Goal: Obtain resource: Download file/media

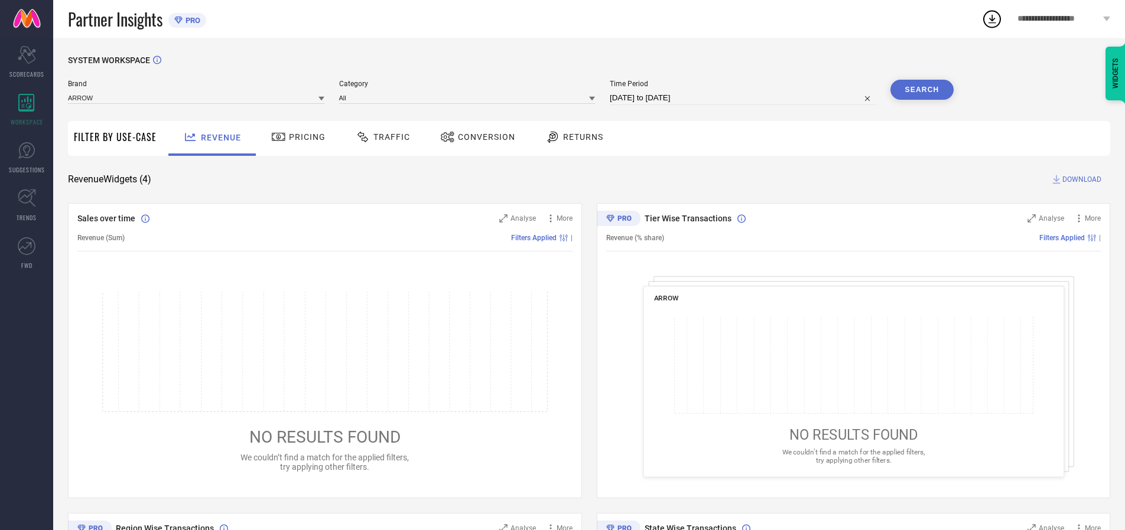
click at [380, 137] on span "Traffic" at bounding box center [391, 136] width 37 height 9
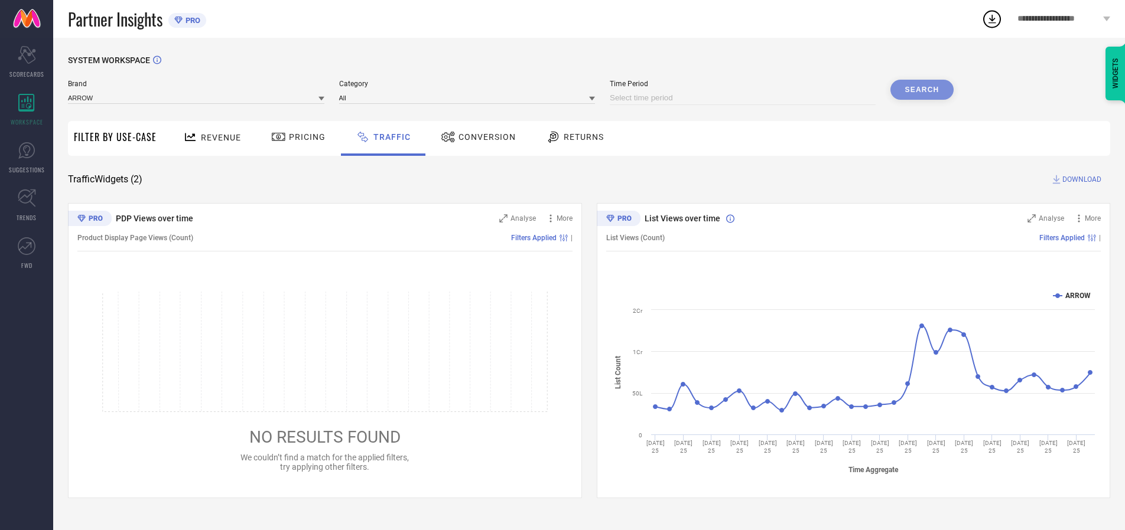
click at [744, 98] on input at bounding box center [743, 98] width 266 height 14
select select "9"
select select "2025"
select select "10"
select select "2025"
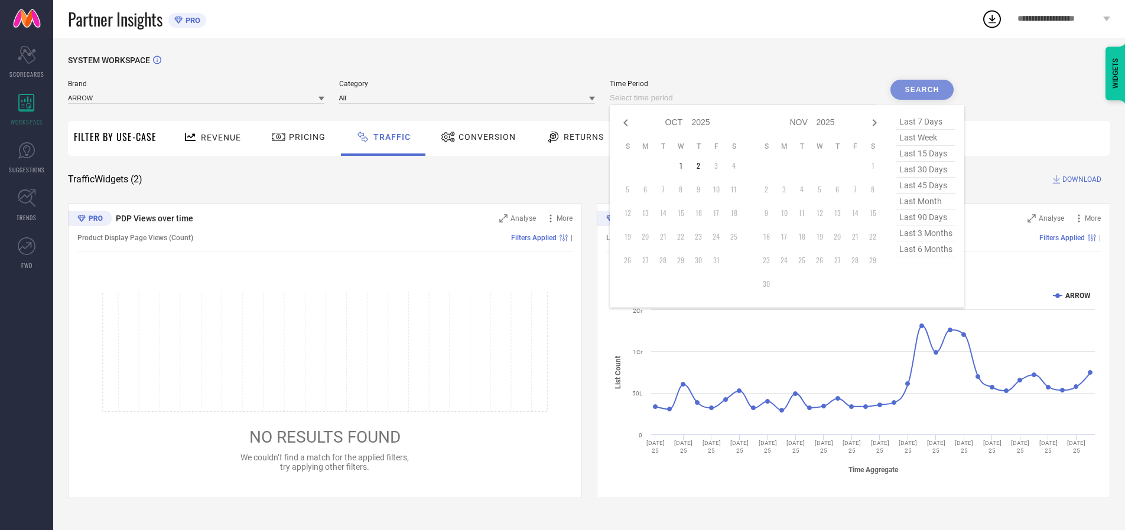
select select "8"
select select "2025"
select select "9"
select select "2025"
click at [737, 237] on td "27" at bounding box center [734, 237] width 18 height 18
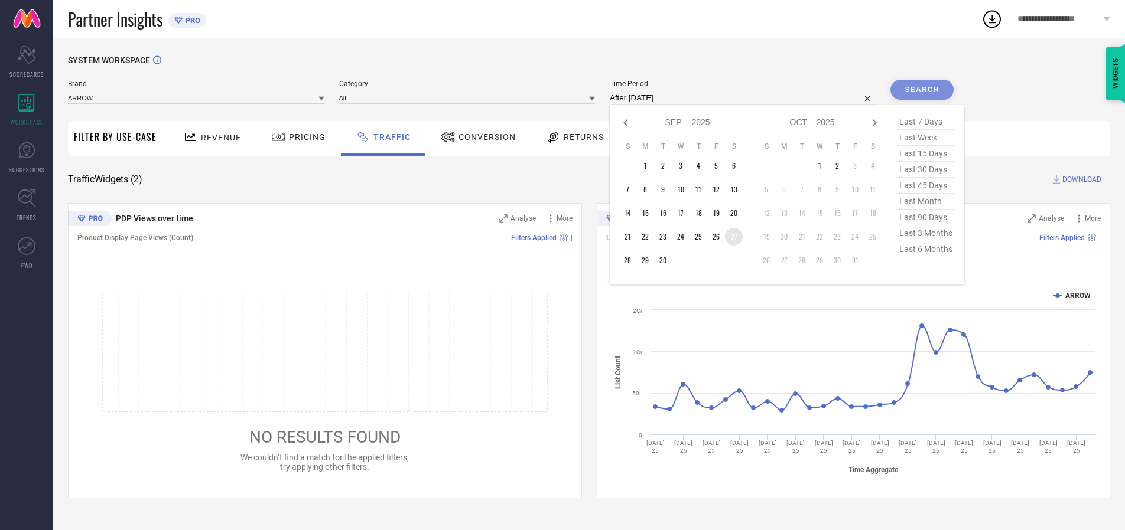
type input "[DATE] to [DATE]"
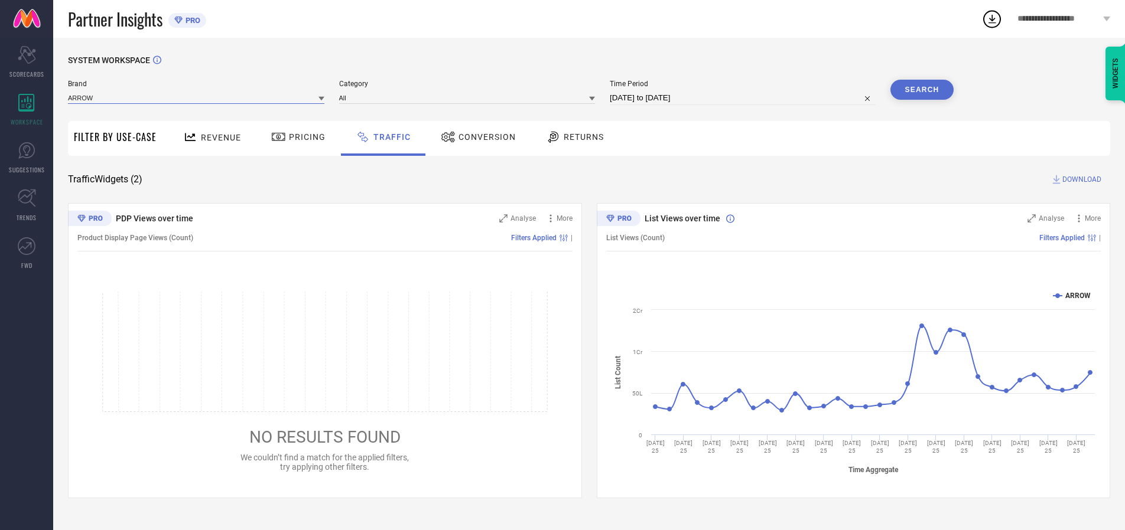
click at [197, 97] on input at bounding box center [196, 98] width 256 height 12
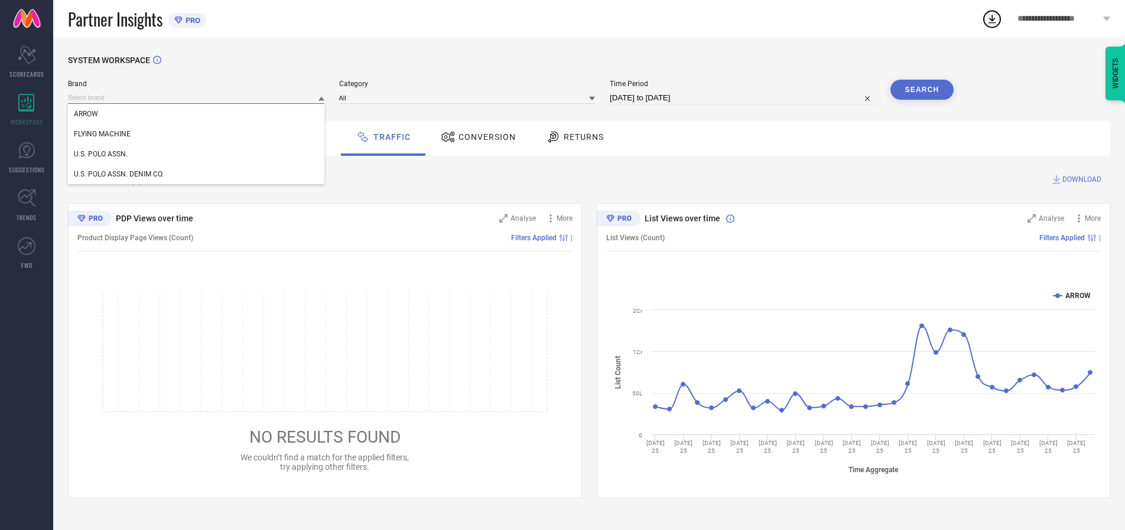
click at [197, 97] on input at bounding box center [196, 98] width 256 height 12
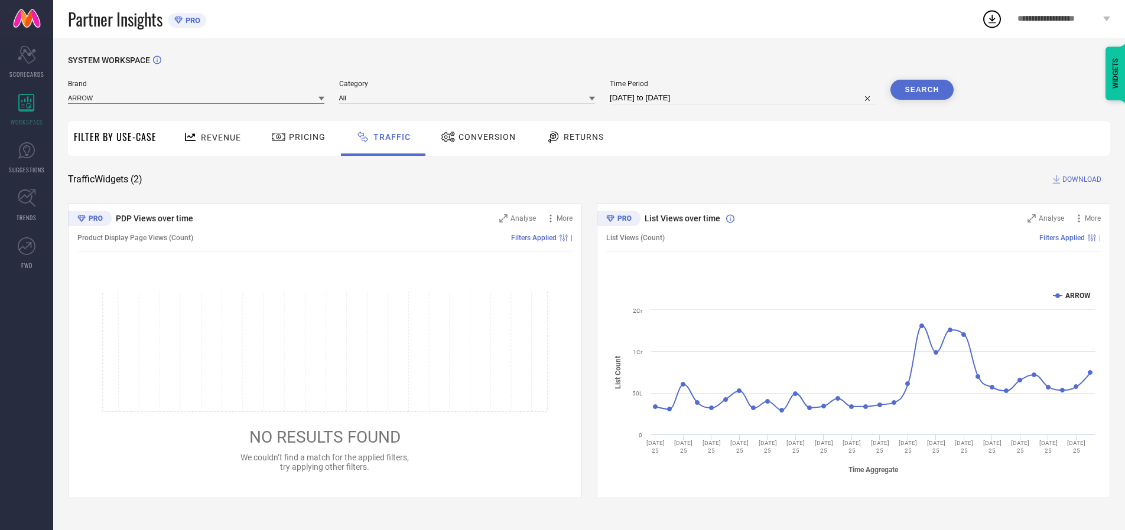
click at [197, 97] on input at bounding box center [196, 98] width 256 height 12
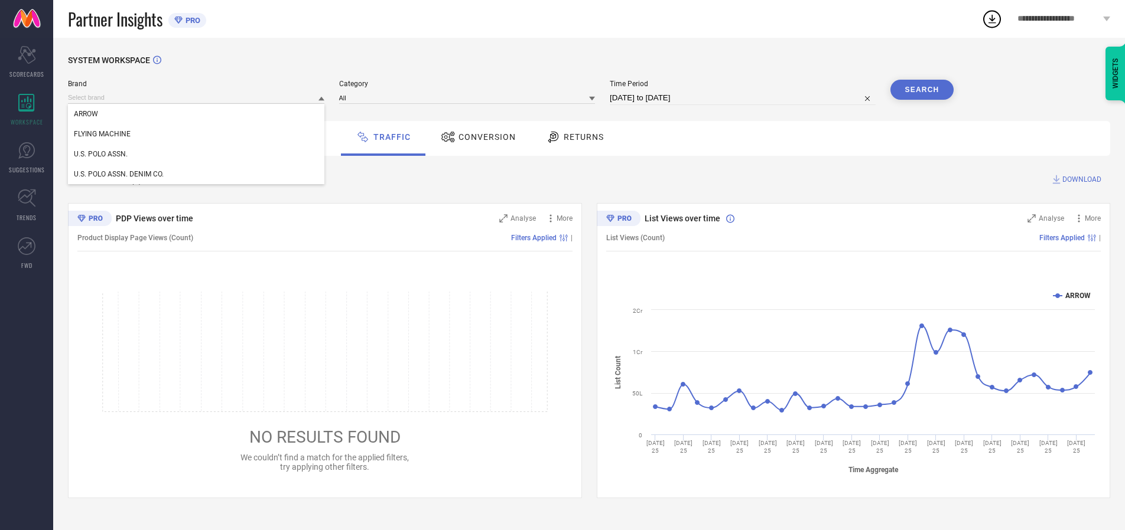
click at [197, 154] on div "U.S. POLO ASSN." at bounding box center [196, 154] width 256 height 20
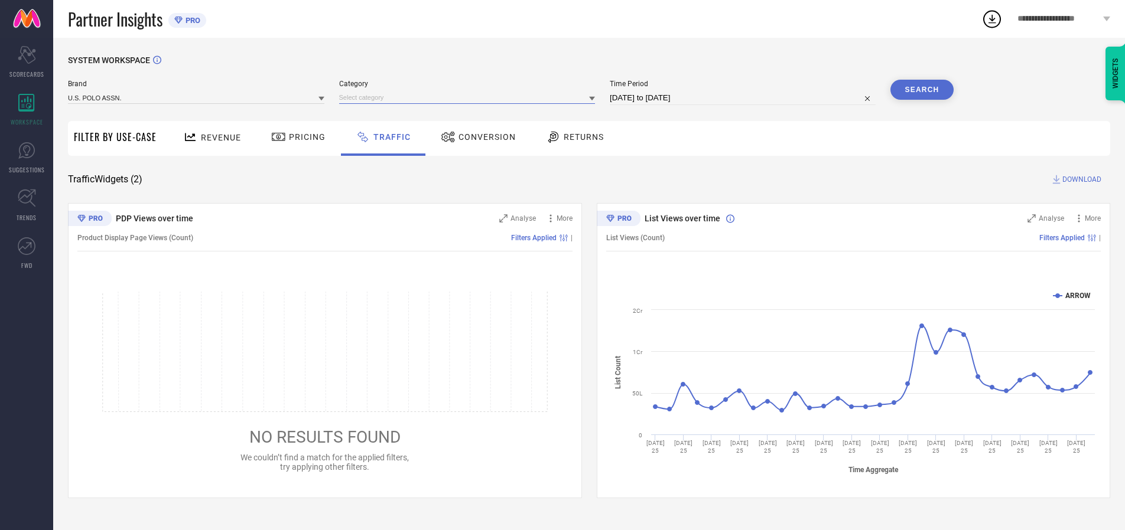
click at [470, 97] on input at bounding box center [467, 98] width 256 height 12
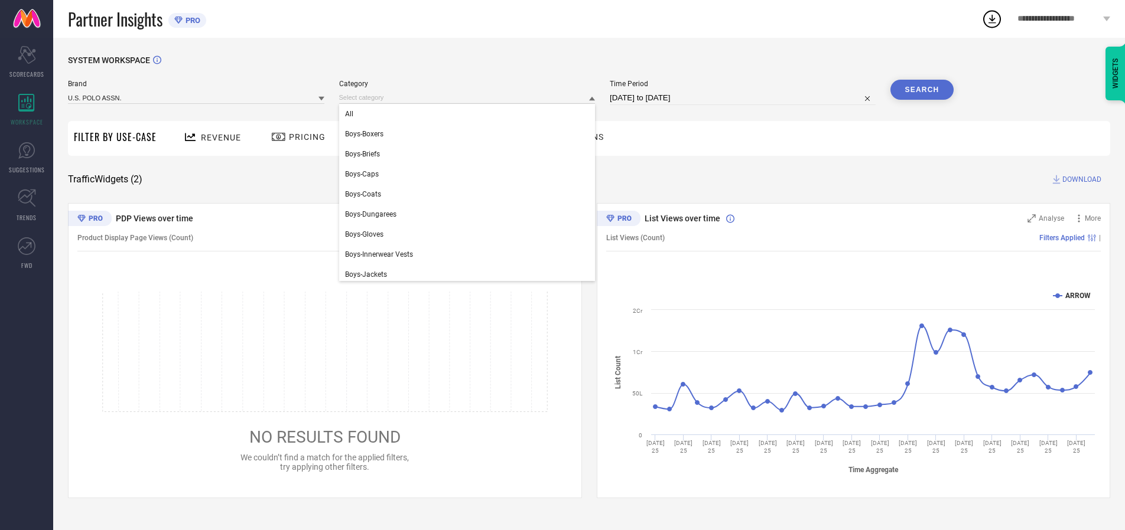
click at [470, 114] on div "All" at bounding box center [467, 114] width 256 height 20
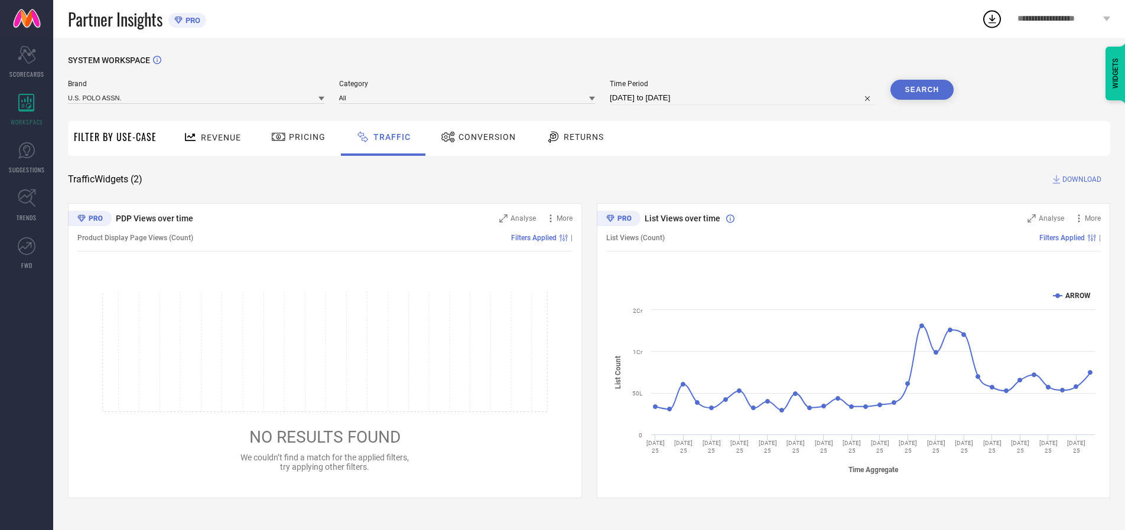
click at [922, 90] on button "Search" at bounding box center [922, 90] width 64 height 20
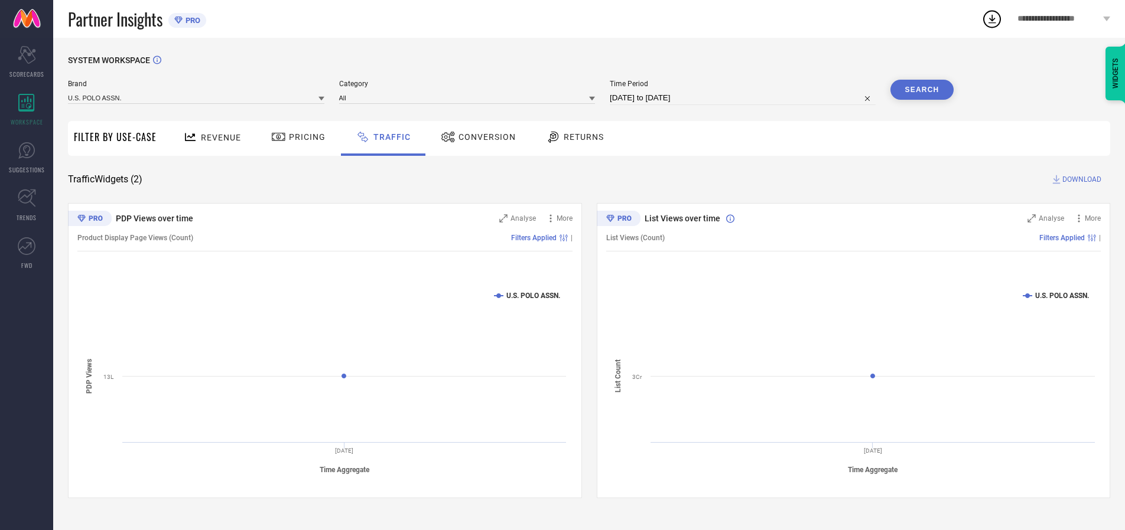
click at [1080, 180] on span "DOWNLOAD" at bounding box center [1081, 180] width 39 height 12
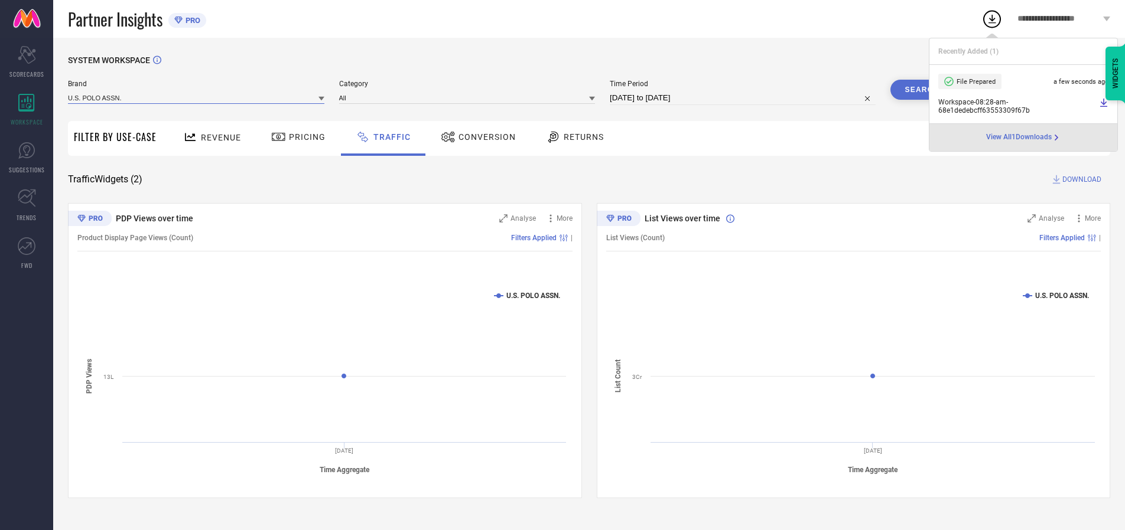
click at [197, 97] on input at bounding box center [196, 98] width 256 height 12
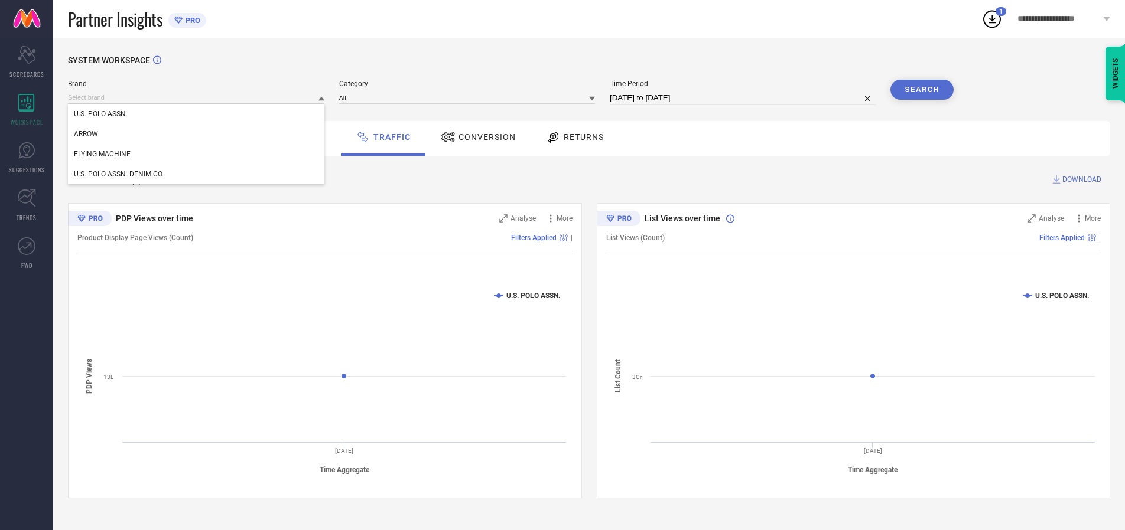
click at [197, 174] on div "U.S. POLO ASSN. DENIM CO." at bounding box center [196, 174] width 256 height 20
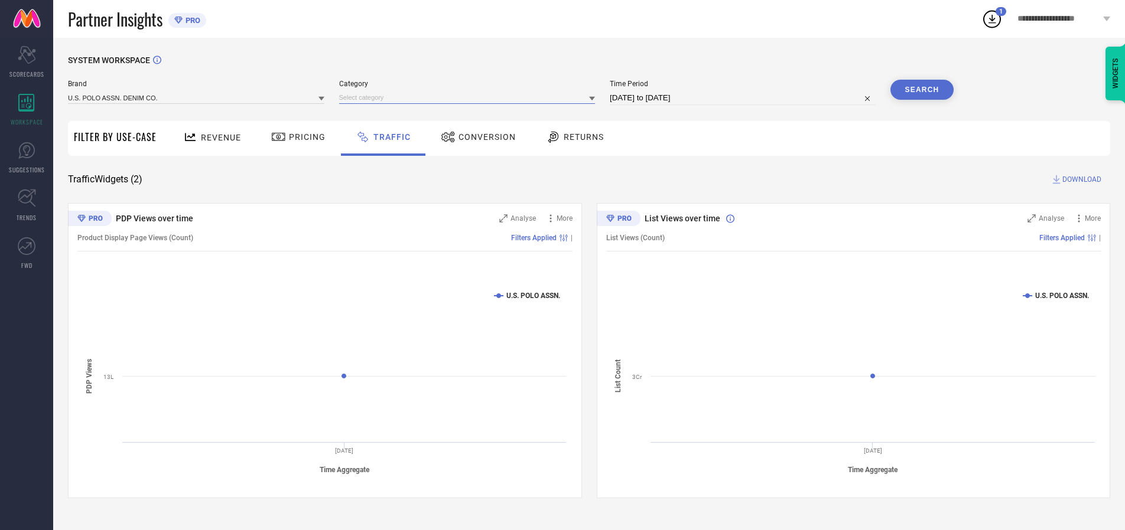
click at [470, 97] on input at bounding box center [467, 98] width 256 height 12
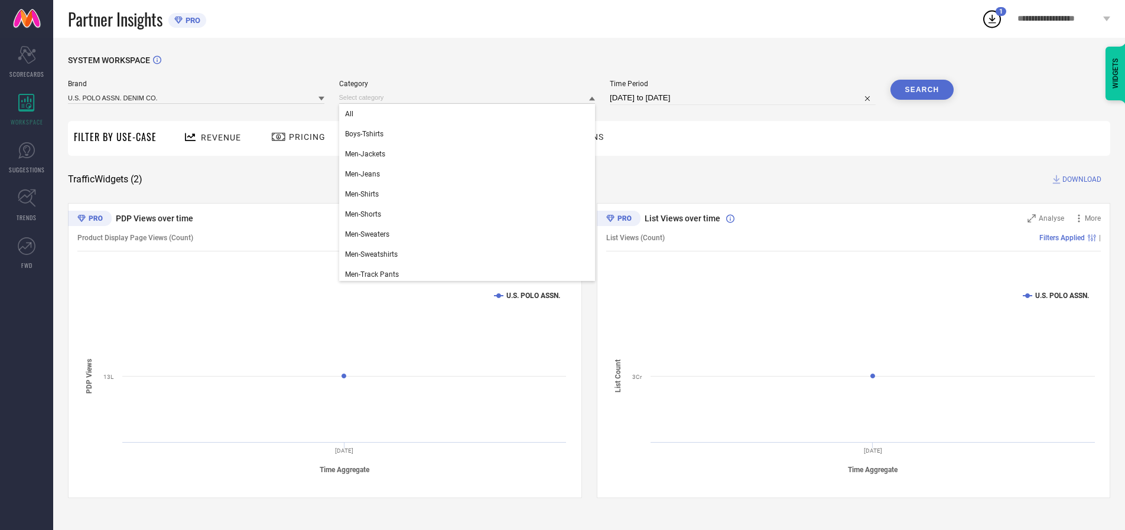
click at [470, 114] on div "All" at bounding box center [467, 114] width 256 height 20
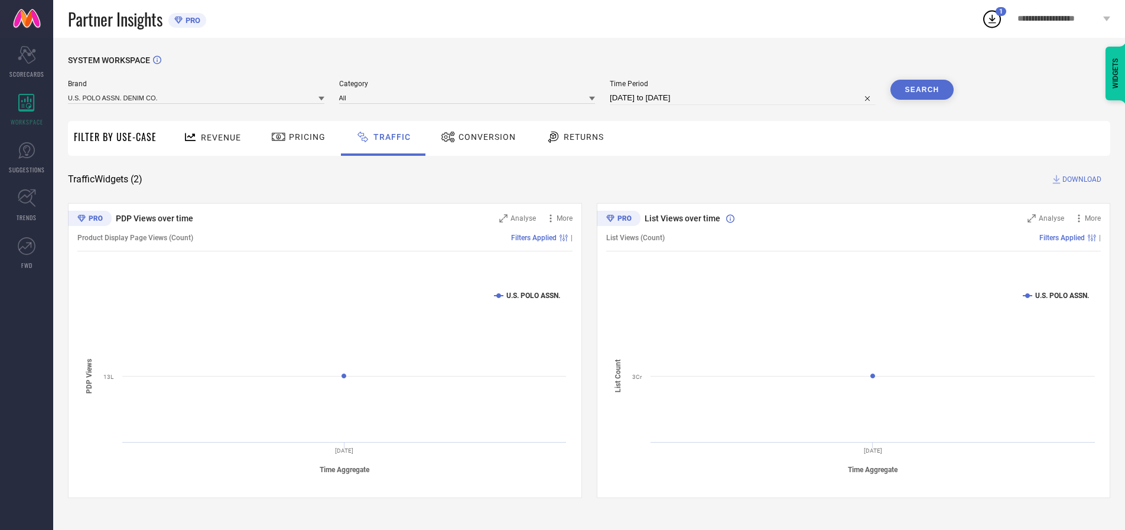
click at [922, 90] on button "Search" at bounding box center [922, 90] width 64 height 20
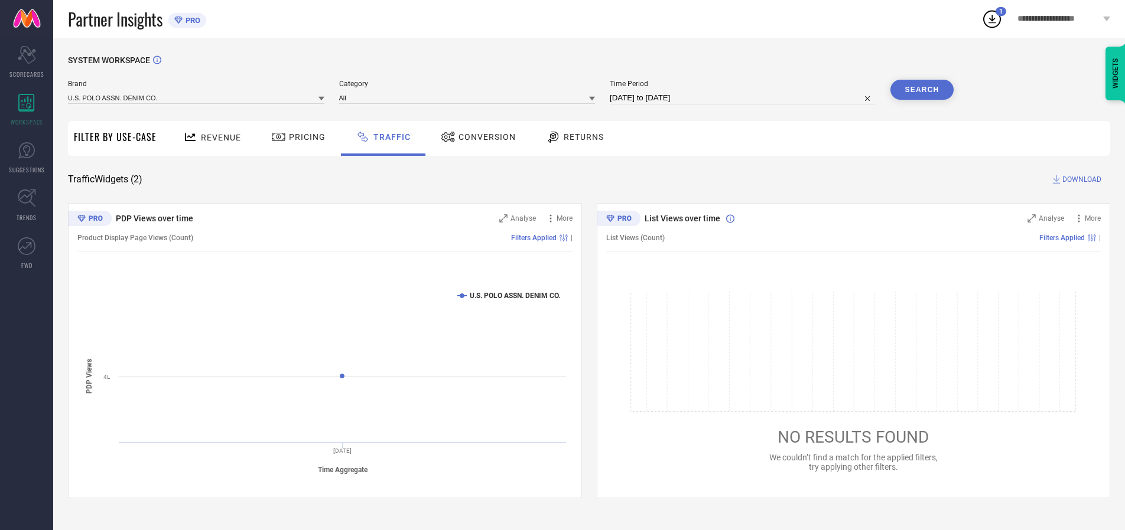
click at [1080, 180] on span "DOWNLOAD" at bounding box center [1081, 180] width 39 height 12
click at [744, 98] on input at bounding box center [743, 98] width 266 height 14
select select "9"
select select "2025"
select select "10"
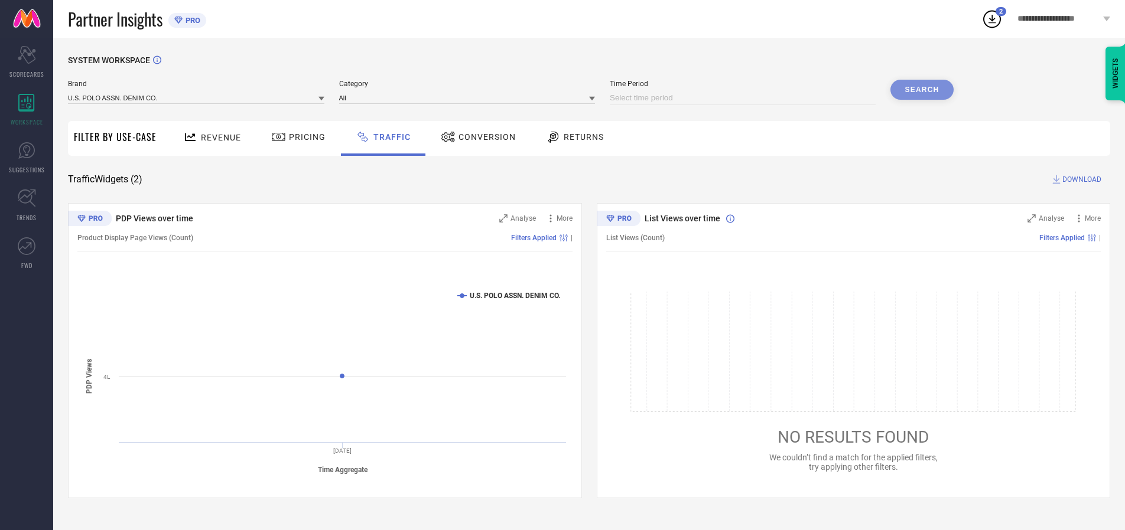
select select "2025"
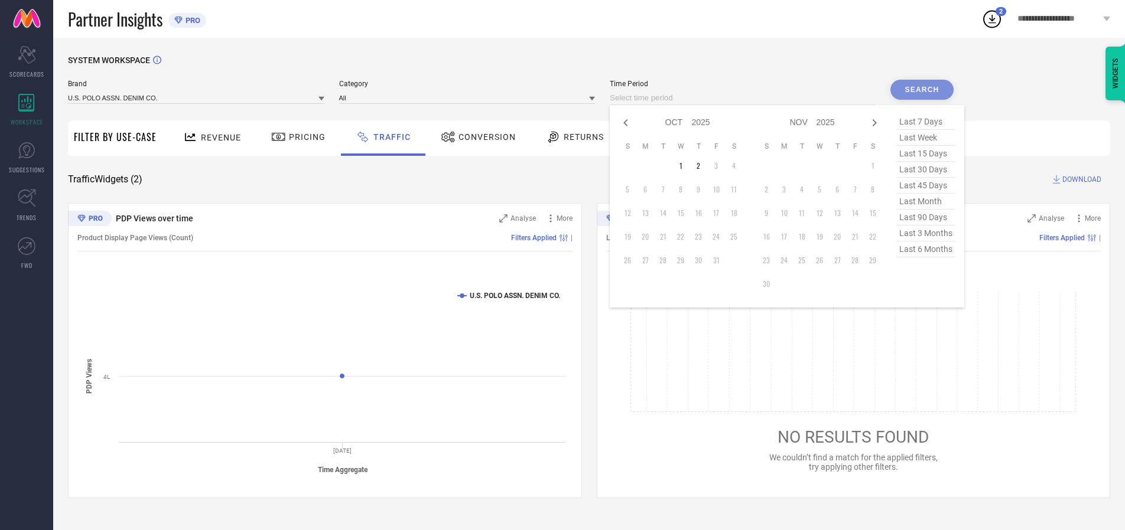
select select "8"
select select "2025"
select select "9"
select select "2025"
click at [631, 261] on td "28" at bounding box center [627, 261] width 18 height 18
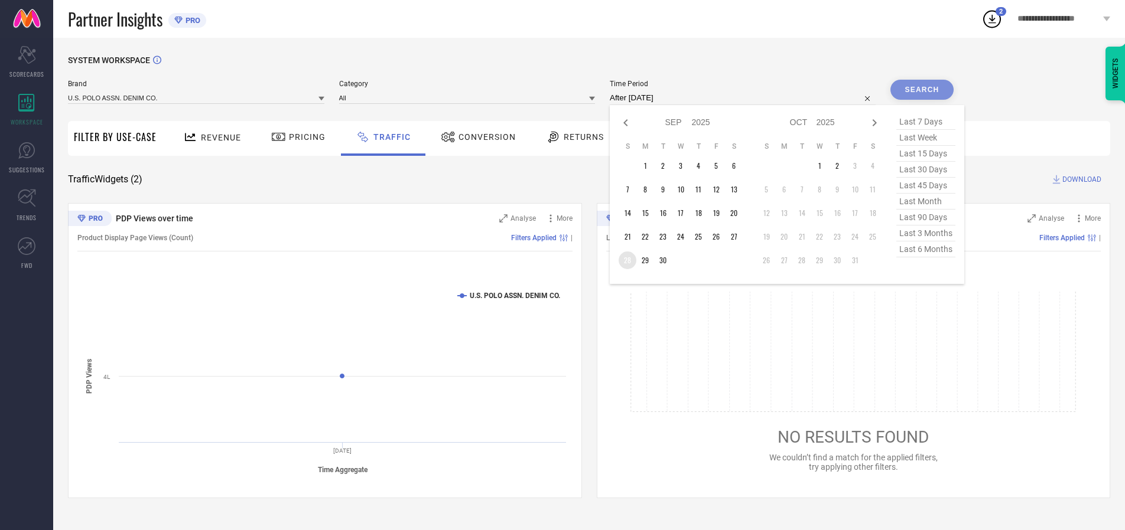
type input "[DATE] to [DATE]"
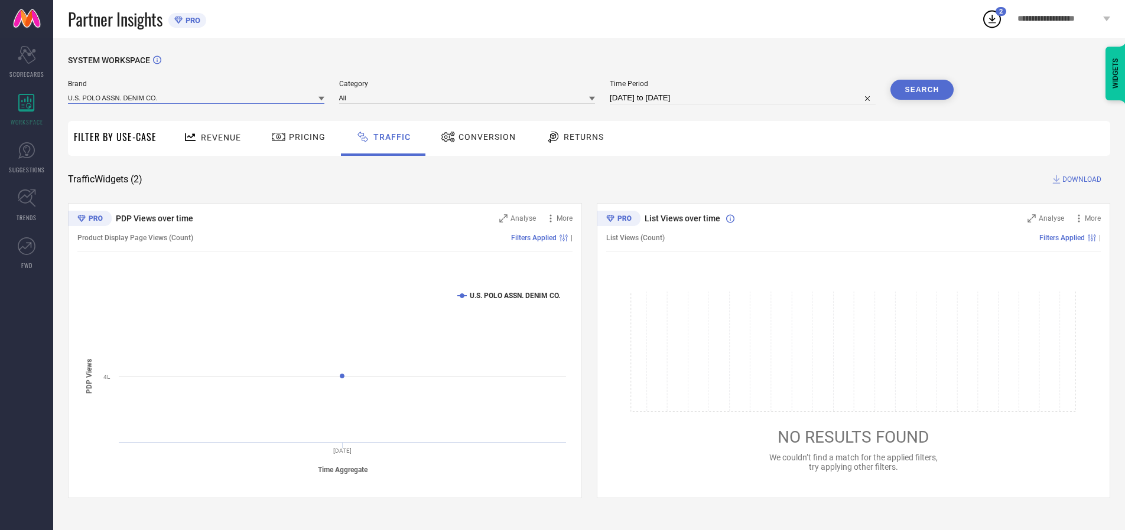
click at [197, 97] on input at bounding box center [196, 98] width 256 height 12
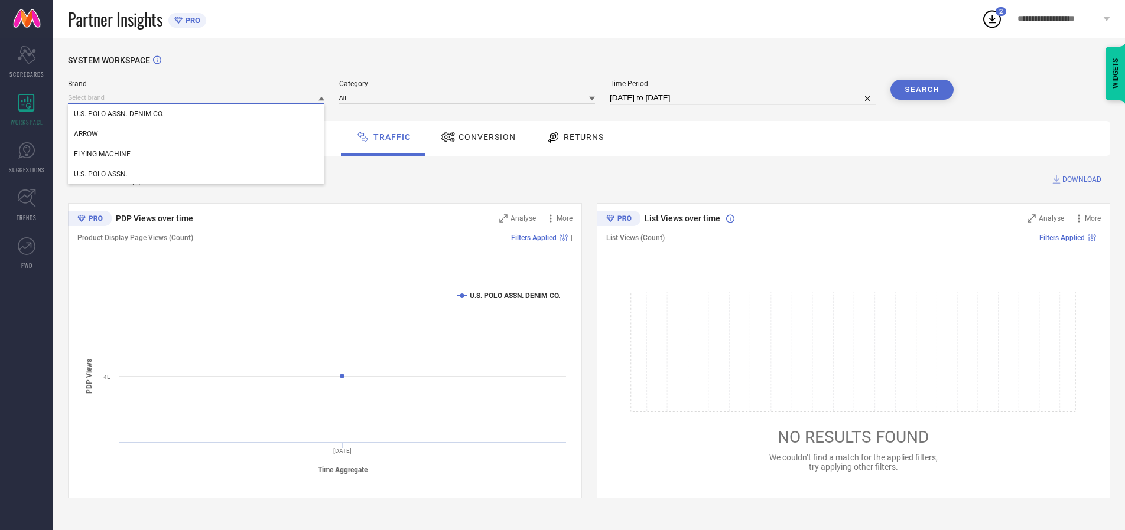
click at [197, 97] on input at bounding box center [196, 98] width 256 height 12
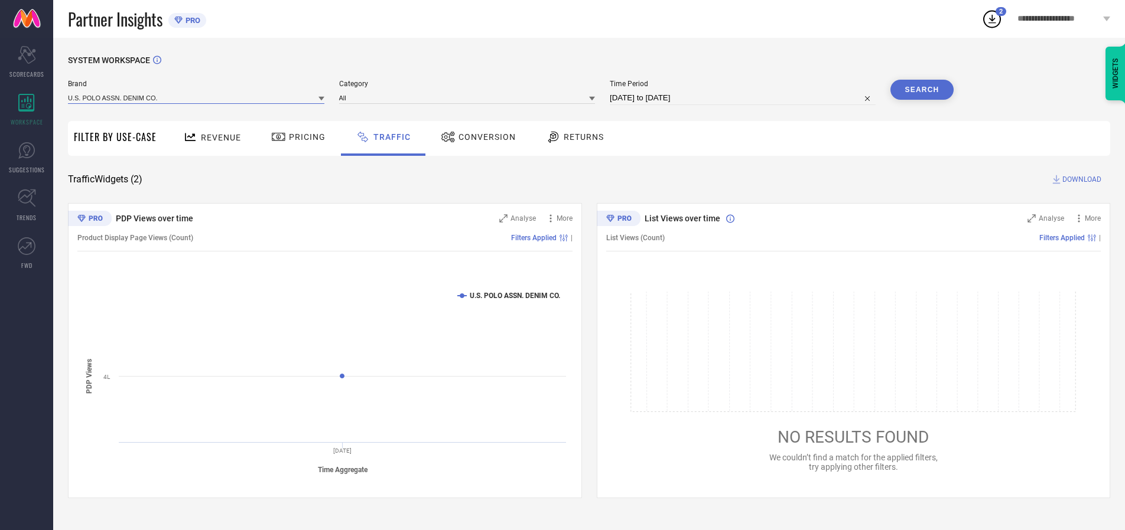
click at [197, 97] on input at bounding box center [196, 98] width 256 height 12
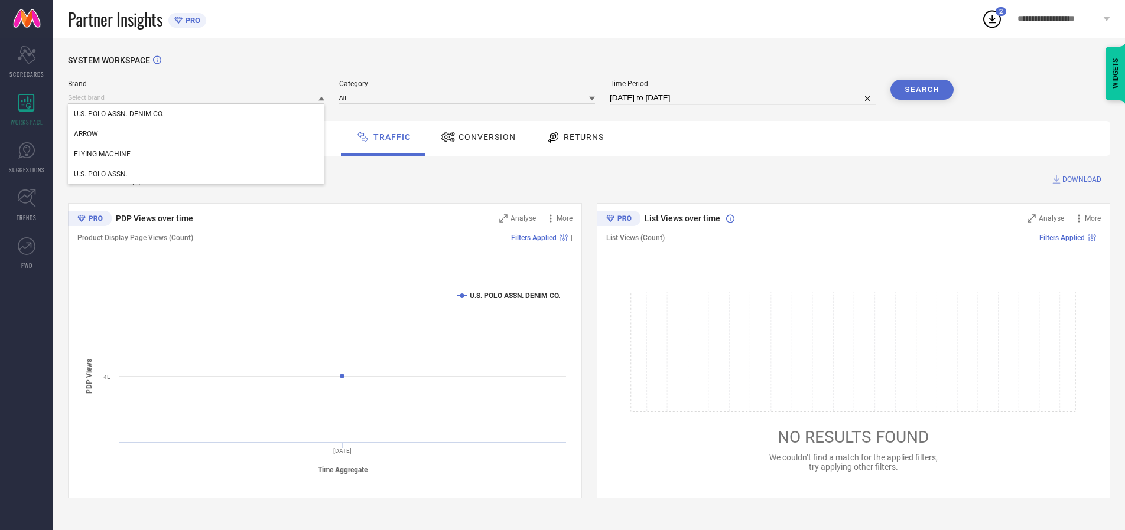
click at [197, 114] on div "U.S. POLO ASSN. DENIM CO." at bounding box center [196, 114] width 256 height 20
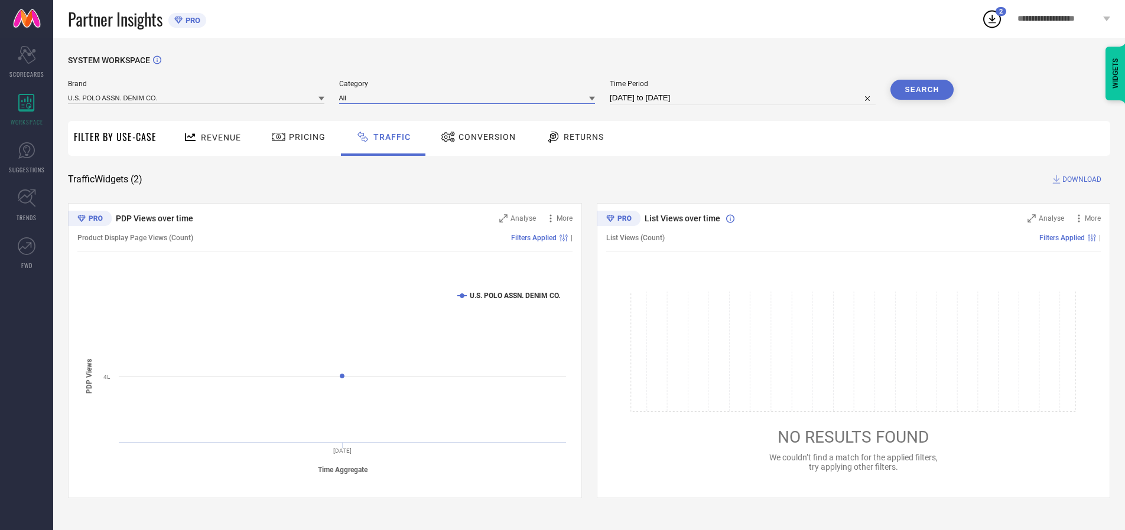
click at [470, 97] on input at bounding box center [467, 98] width 256 height 12
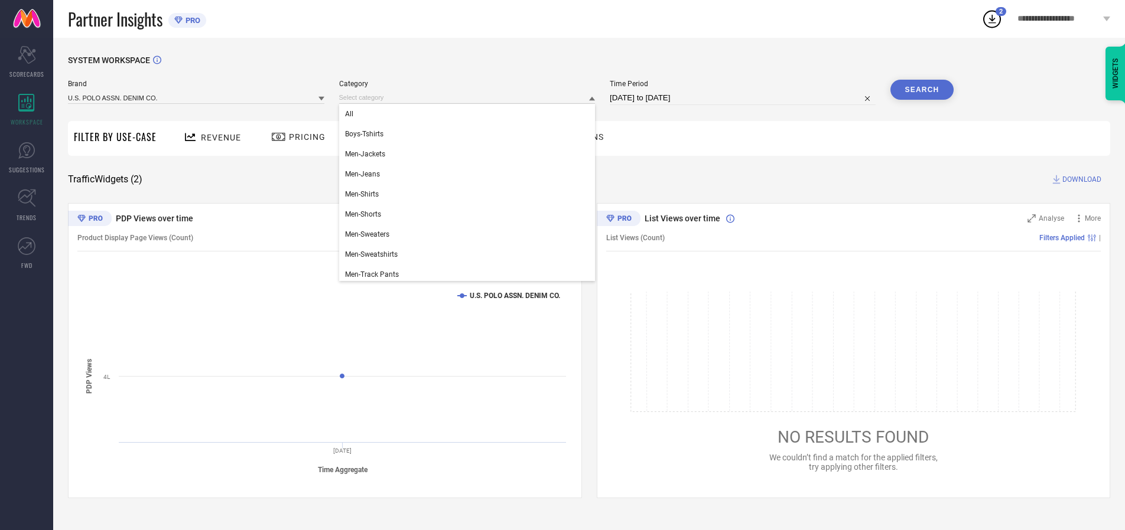
click at [470, 114] on div "All" at bounding box center [467, 114] width 256 height 20
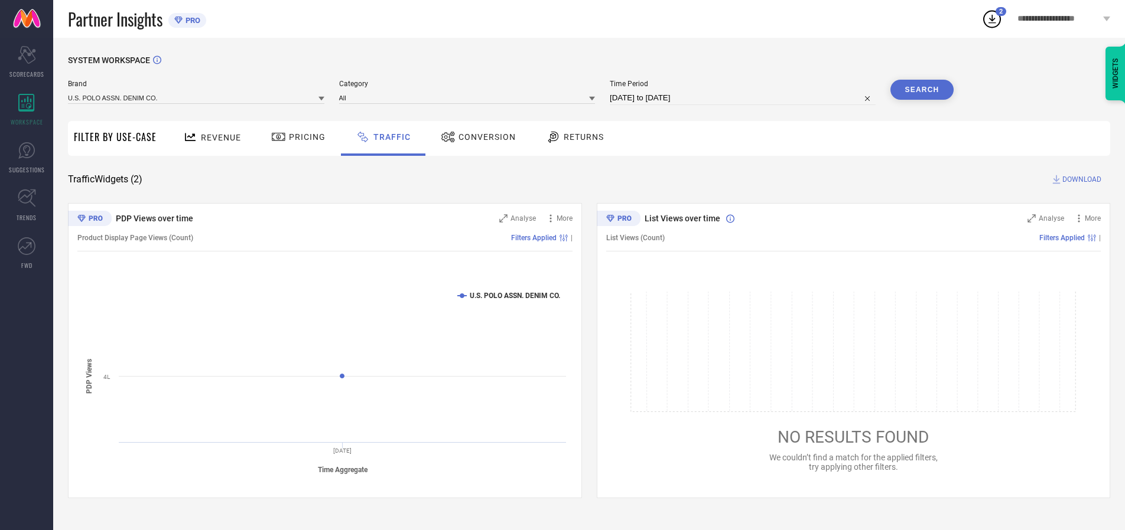
click at [922, 90] on button "Search" at bounding box center [922, 90] width 64 height 20
click at [1080, 180] on span "DOWNLOAD" at bounding box center [1081, 180] width 39 height 12
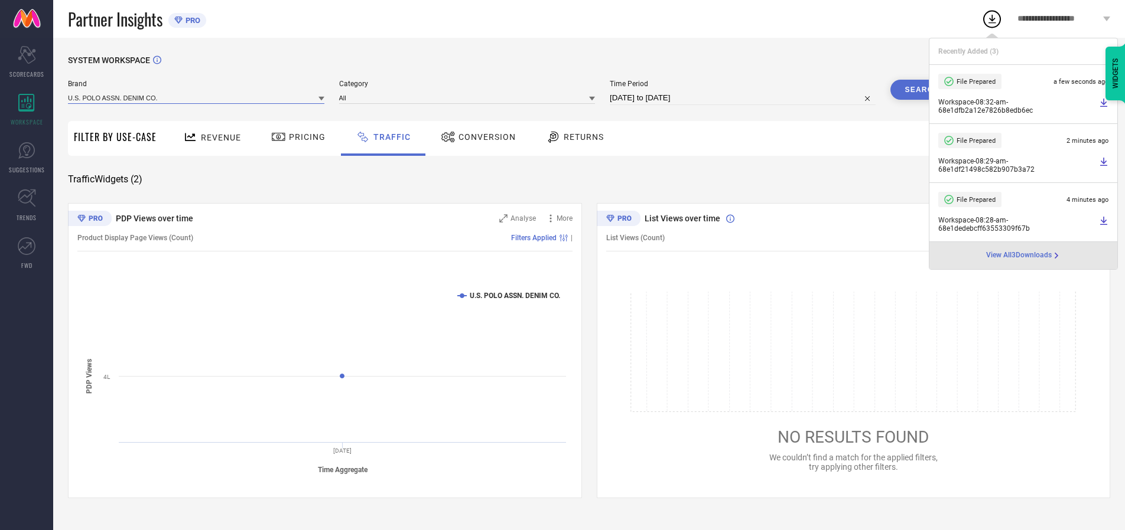
click at [197, 97] on input at bounding box center [196, 98] width 256 height 12
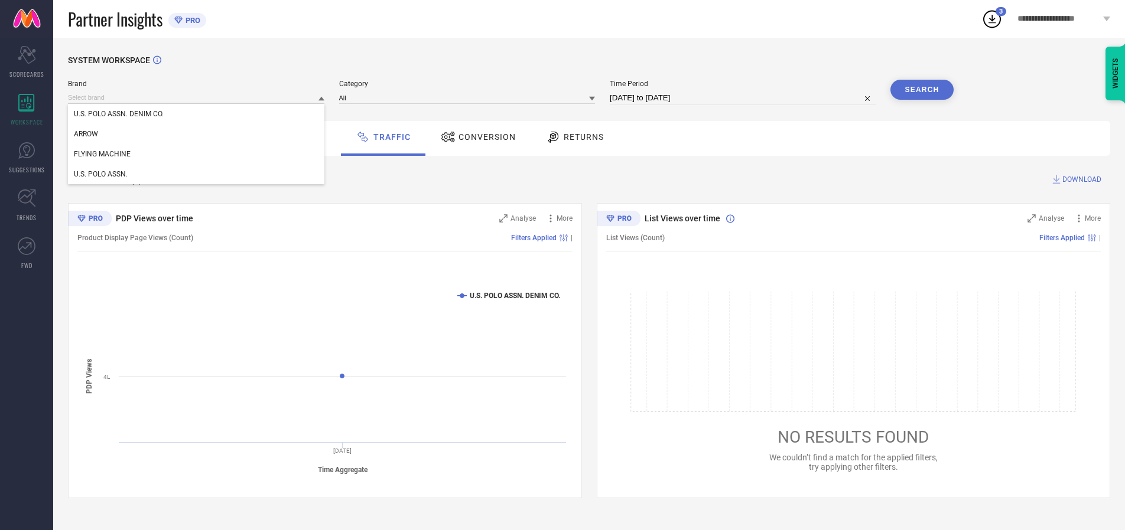
click at [197, 174] on div "U.S. POLO ASSN." at bounding box center [196, 174] width 256 height 20
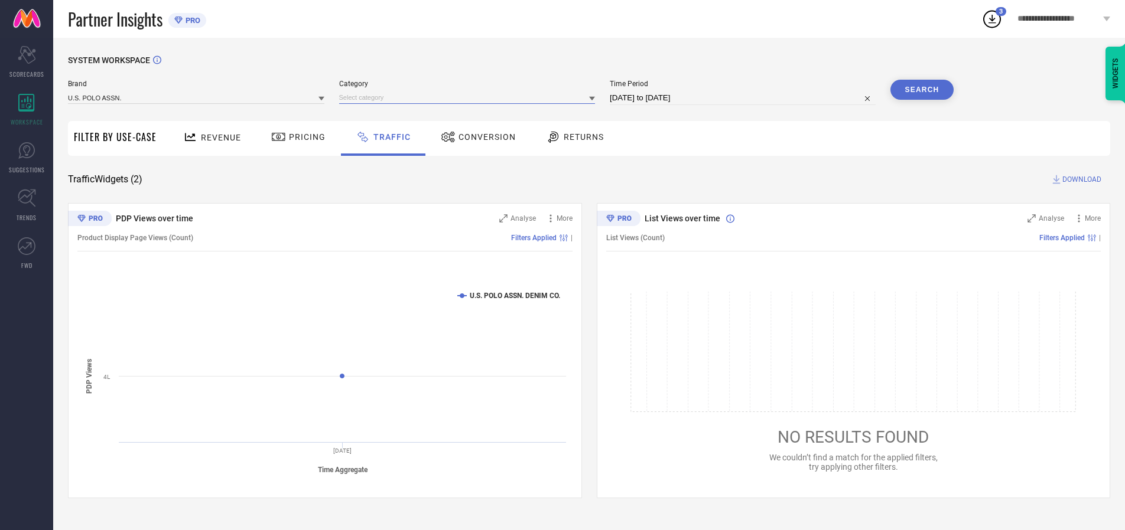
click at [470, 97] on input at bounding box center [467, 98] width 256 height 12
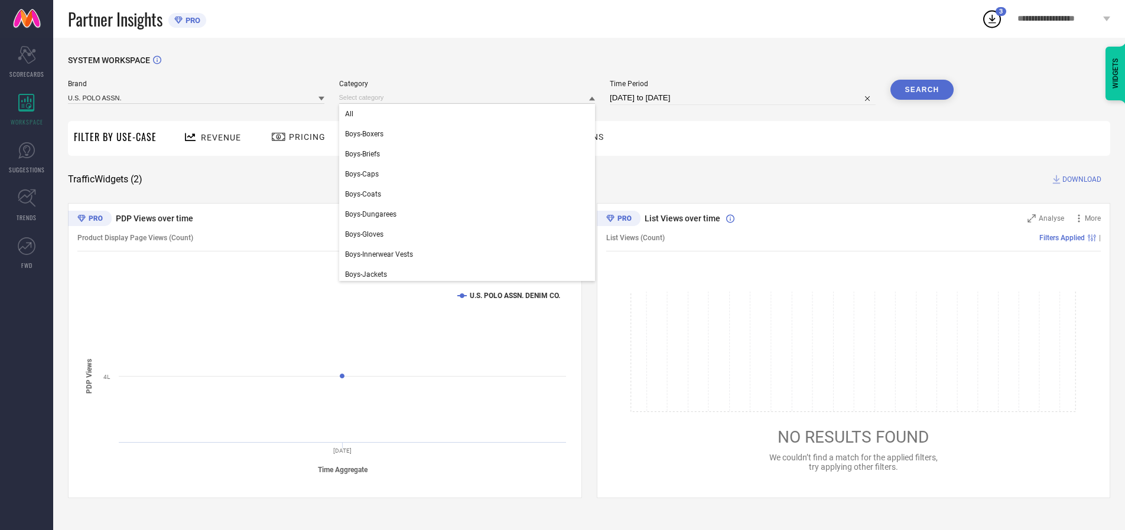
click at [470, 114] on div "All" at bounding box center [467, 114] width 256 height 20
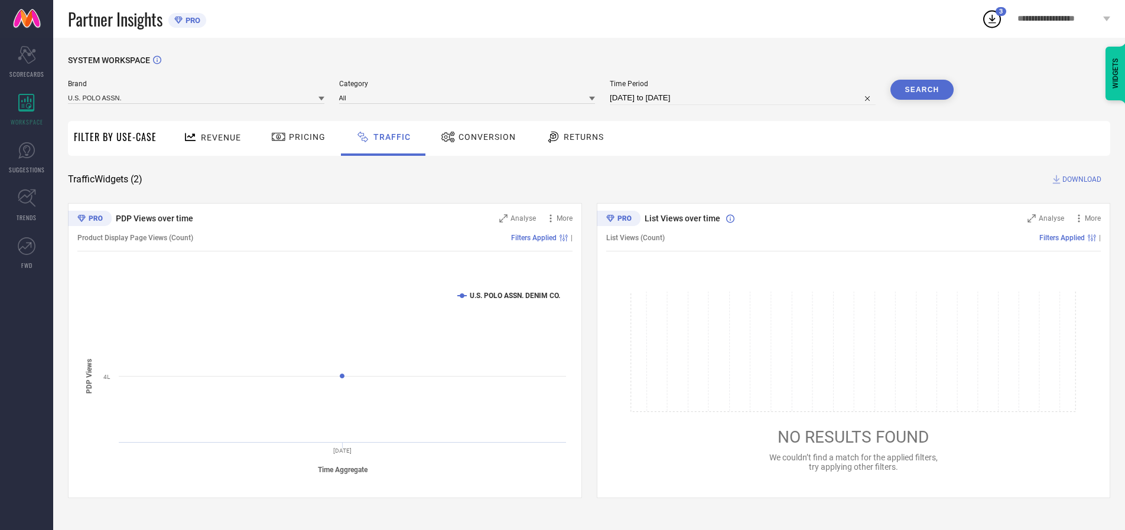
click at [922, 90] on button "Search" at bounding box center [922, 90] width 64 height 20
click at [1080, 180] on span "DOWNLOAD" at bounding box center [1081, 180] width 39 height 12
click at [744, 98] on input at bounding box center [743, 98] width 266 height 14
select select "9"
select select "2025"
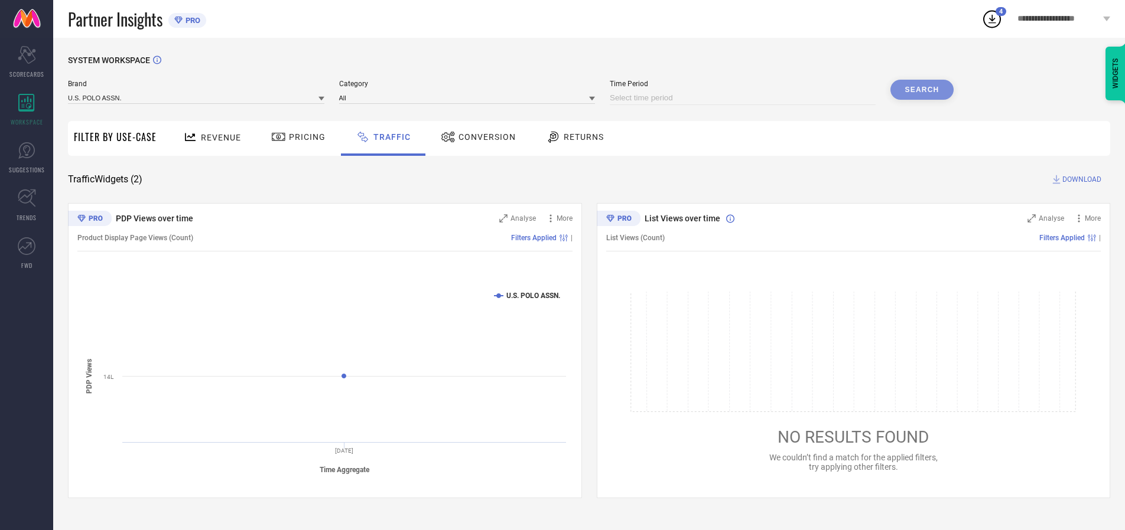
select select "10"
select select "2025"
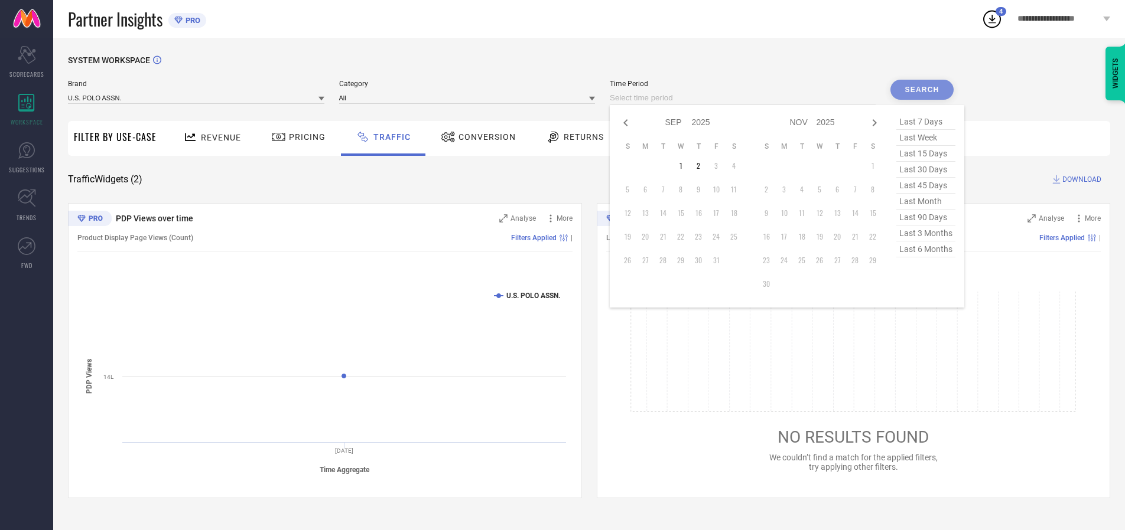
select select "8"
select select "2025"
select select "9"
select select "2025"
click at [649, 261] on td "29" at bounding box center [645, 261] width 18 height 18
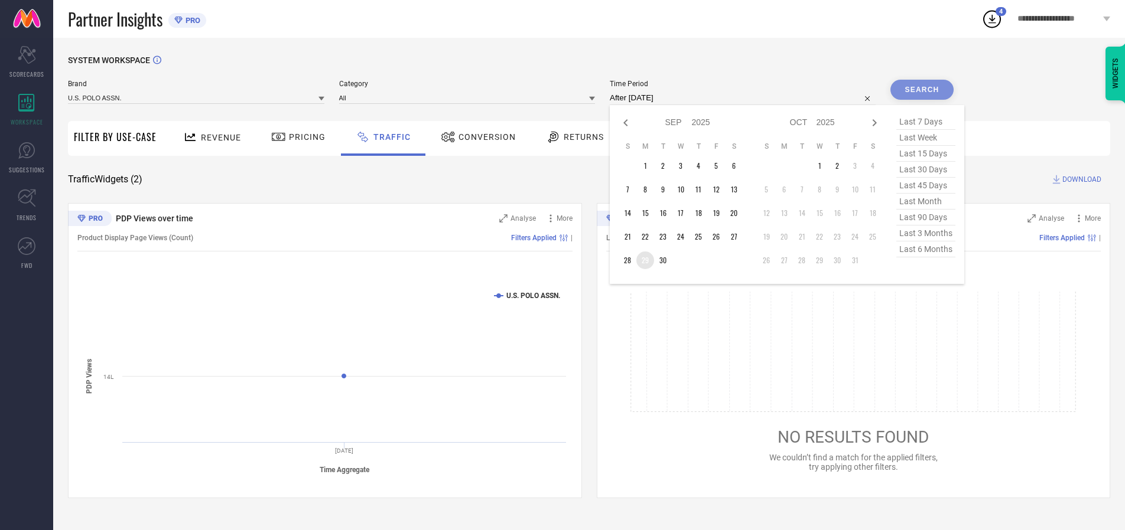
type input "[DATE] to [DATE]"
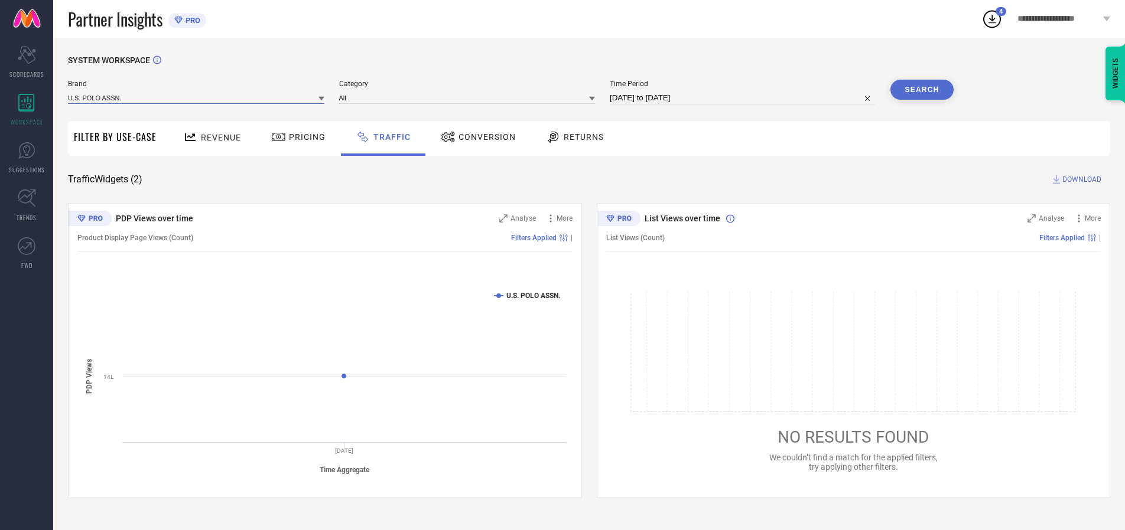
click at [197, 97] on input at bounding box center [196, 98] width 256 height 12
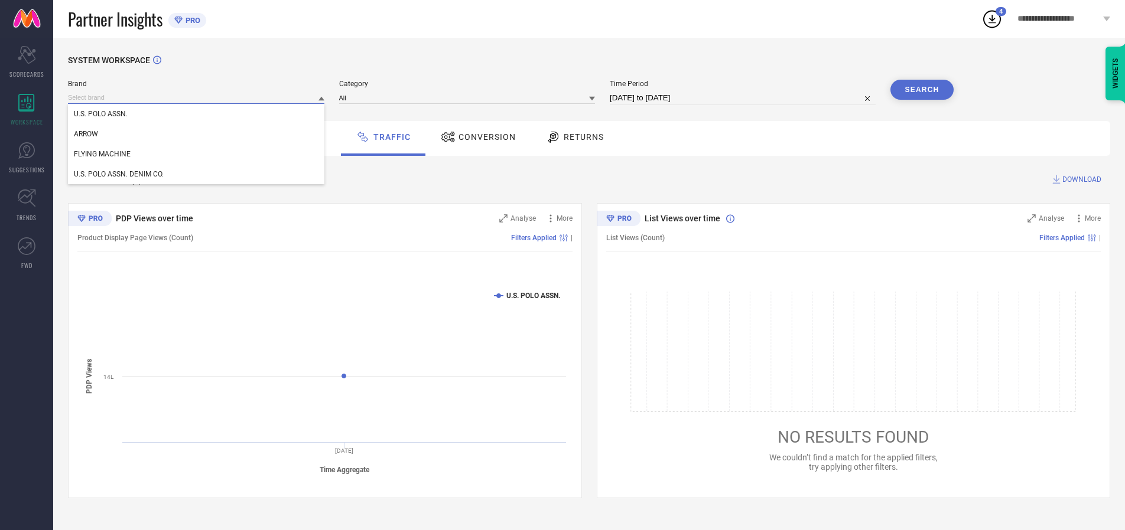
click at [197, 97] on input at bounding box center [196, 98] width 256 height 12
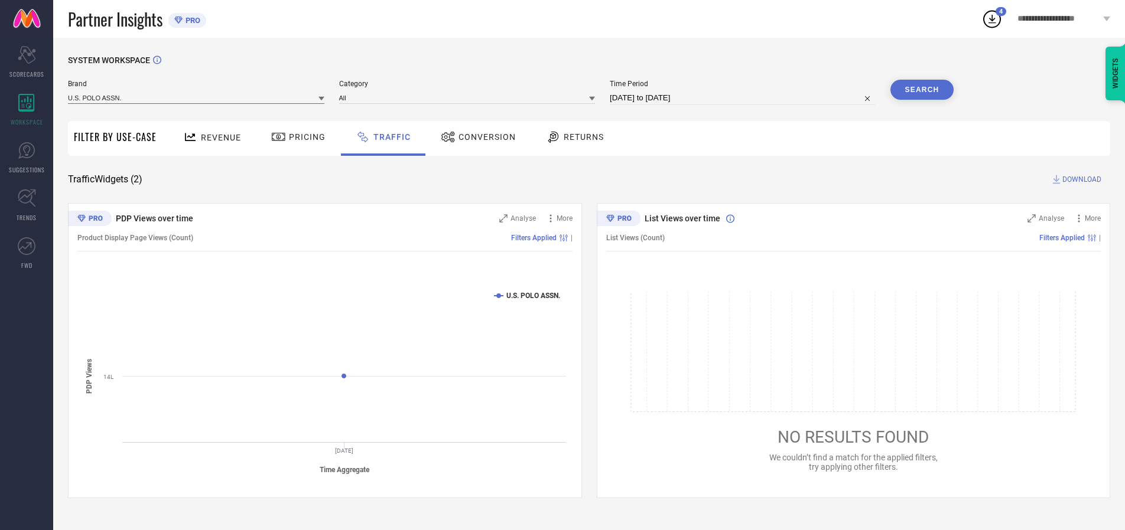
click at [197, 97] on input at bounding box center [196, 98] width 256 height 12
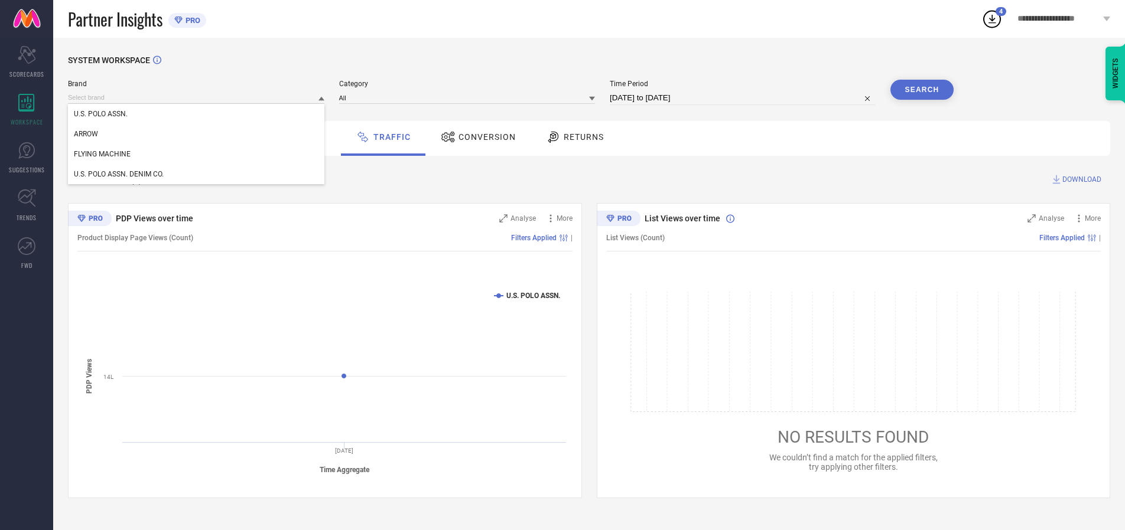
click at [197, 114] on div "U.S. POLO ASSN." at bounding box center [196, 114] width 256 height 20
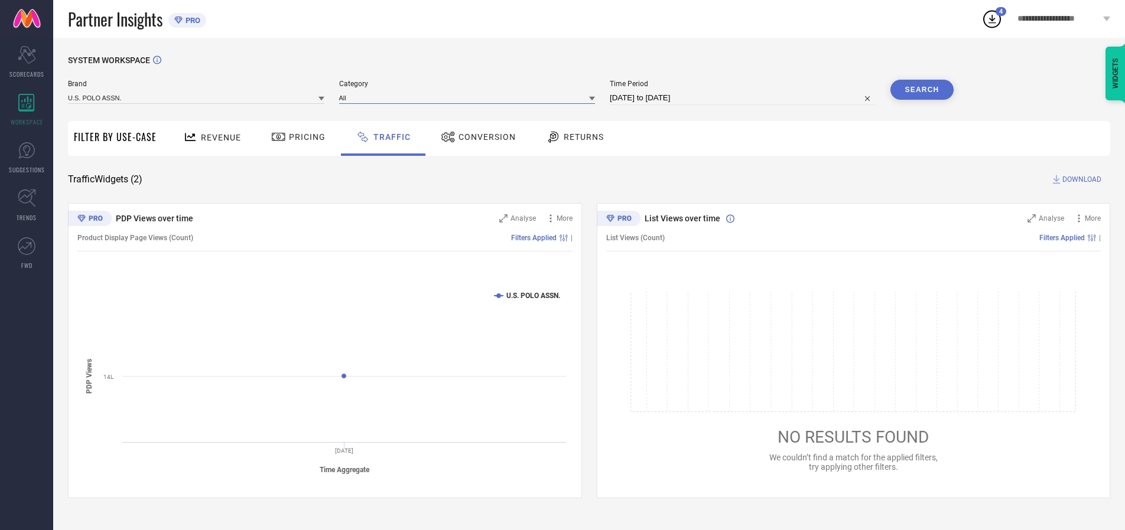
click at [470, 97] on input at bounding box center [467, 98] width 256 height 12
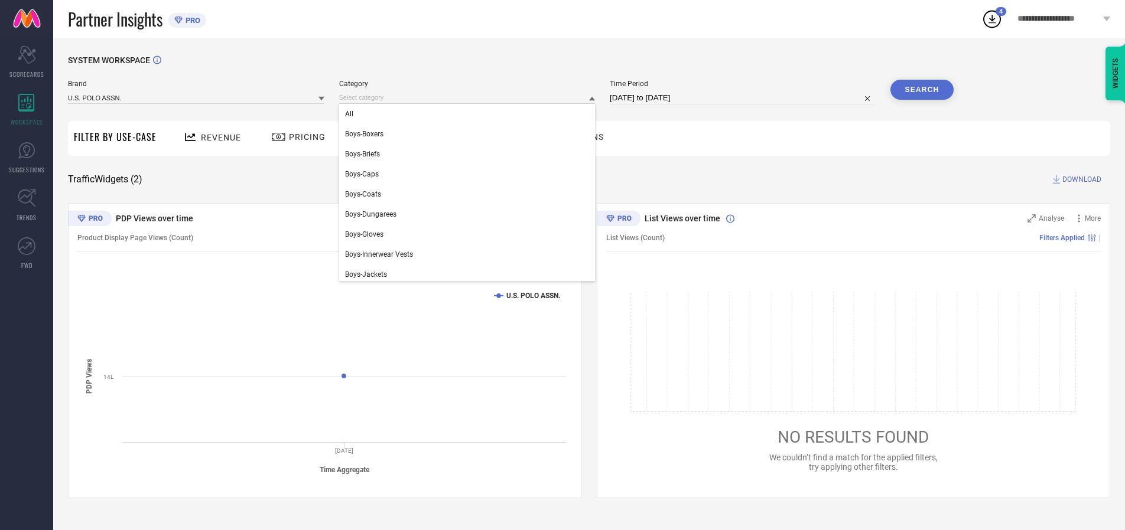
click at [470, 114] on div "All" at bounding box center [467, 114] width 256 height 20
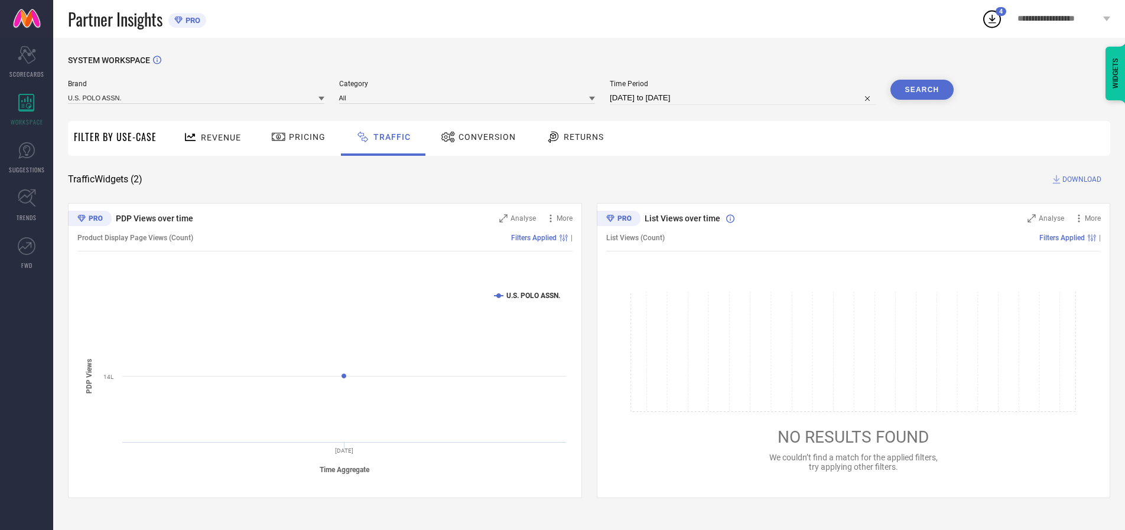
click at [922, 90] on button "Search" at bounding box center [922, 90] width 64 height 20
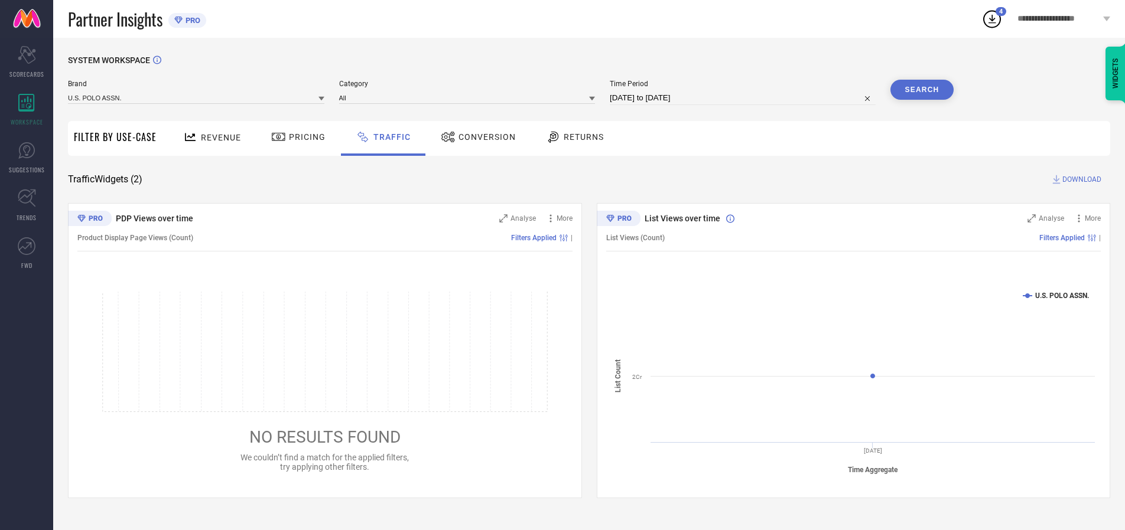
click at [1080, 180] on span "DOWNLOAD" at bounding box center [1081, 180] width 39 height 12
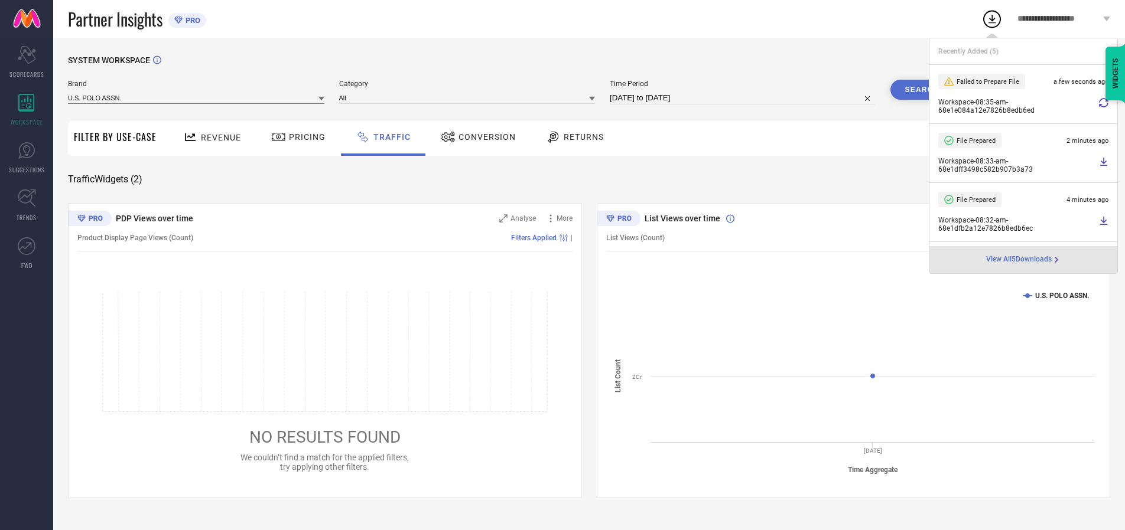
click at [197, 97] on input at bounding box center [196, 98] width 256 height 12
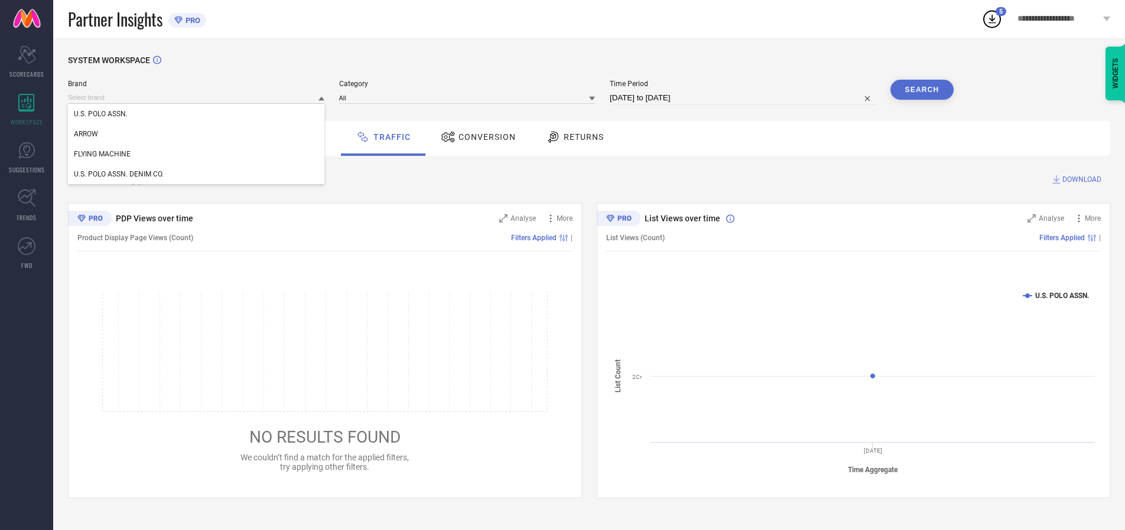
click at [197, 174] on div "U.S. POLO ASSN. DENIM CO." at bounding box center [196, 174] width 256 height 20
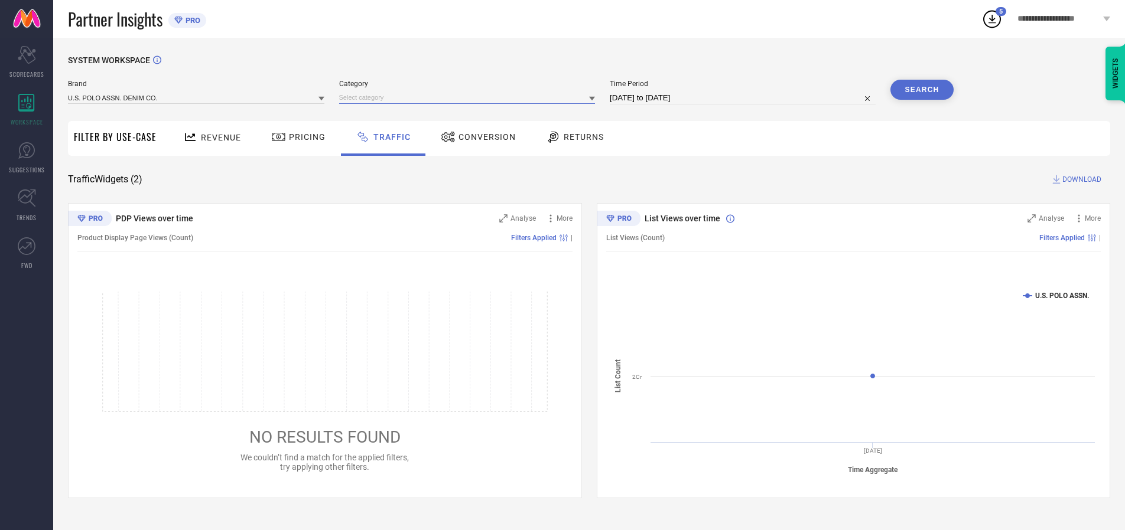
click at [470, 97] on input at bounding box center [467, 98] width 256 height 12
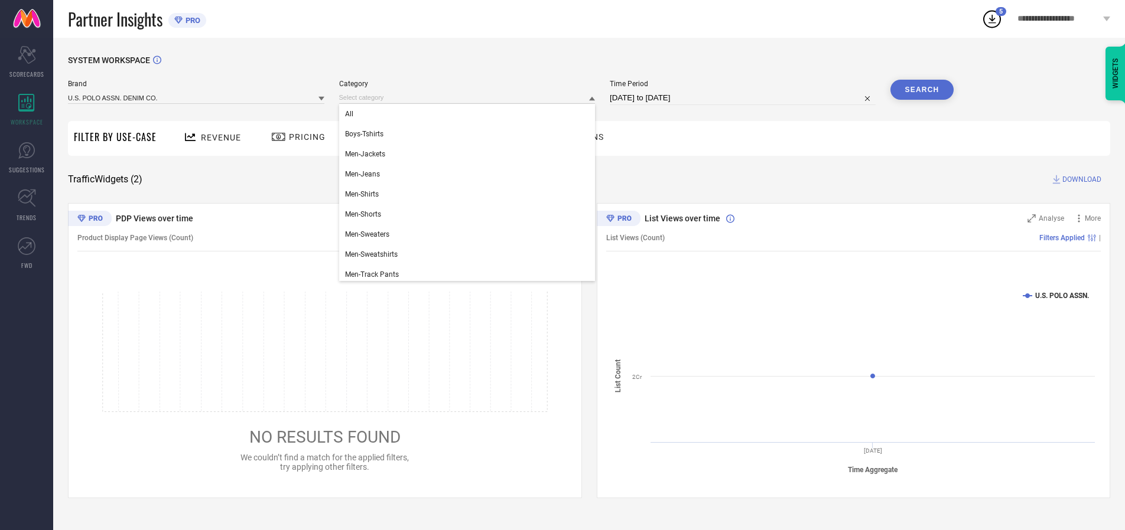
click at [470, 114] on div "All" at bounding box center [467, 114] width 256 height 20
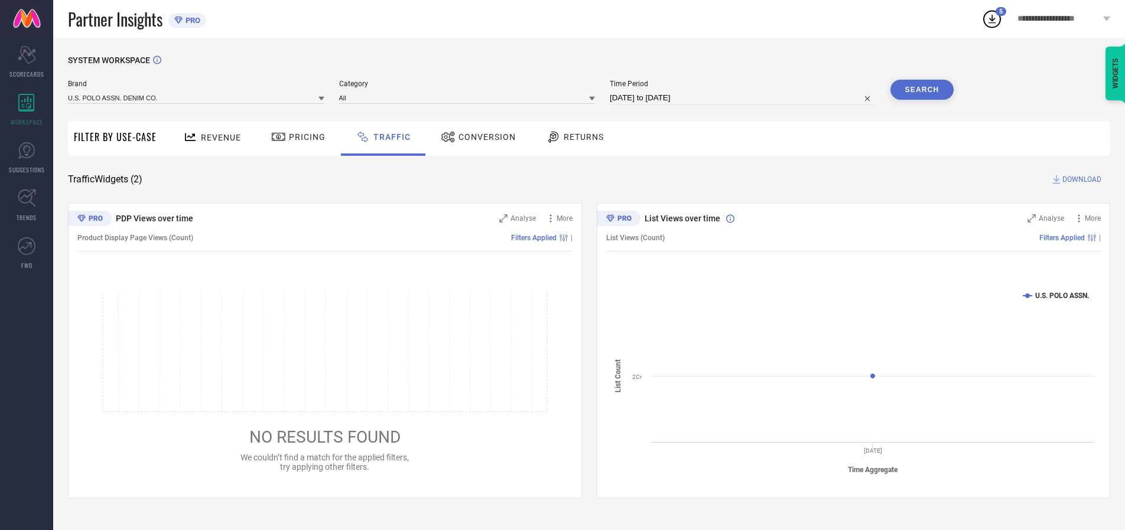
click at [922, 90] on button "Search" at bounding box center [922, 90] width 64 height 20
click at [1080, 180] on span "DOWNLOAD" at bounding box center [1081, 180] width 39 height 12
click at [744, 98] on input at bounding box center [743, 98] width 266 height 14
select select "9"
select select "2025"
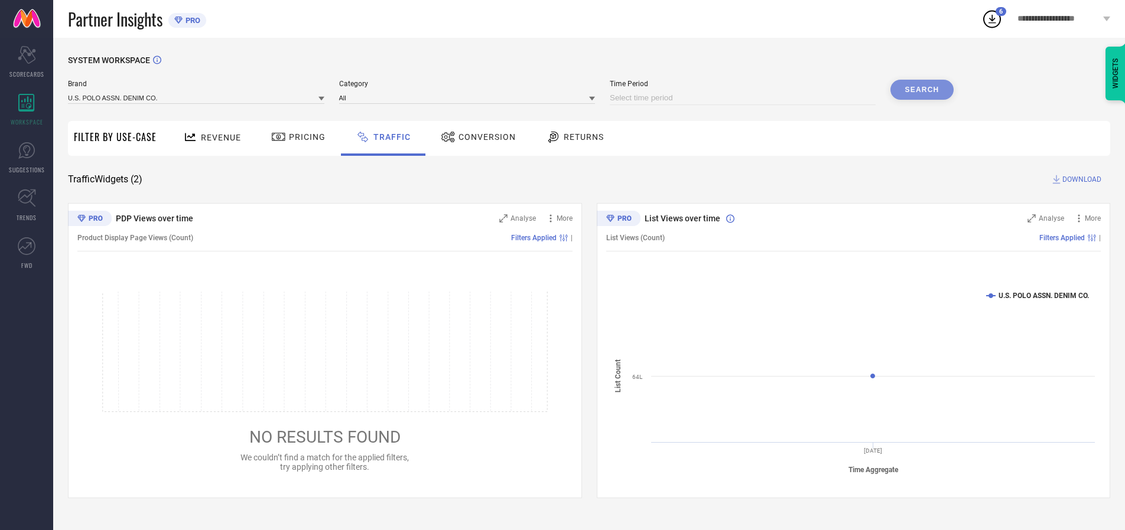
select select "10"
select select "2025"
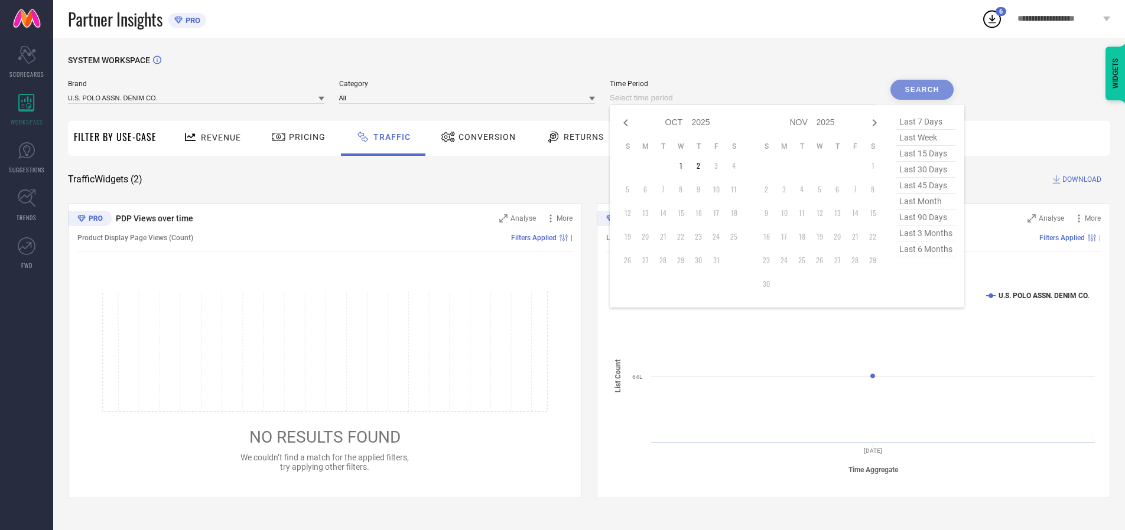
select select "8"
select select "2025"
select select "9"
select select "2025"
click at [666, 261] on td "30" at bounding box center [663, 261] width 18 height 18
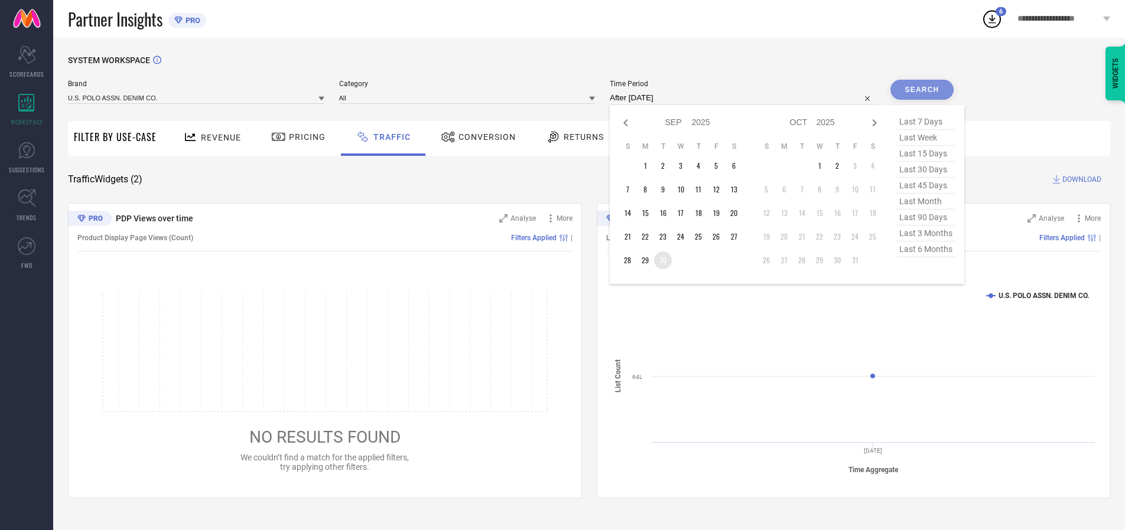
type input "[DATE] to [DATE]"
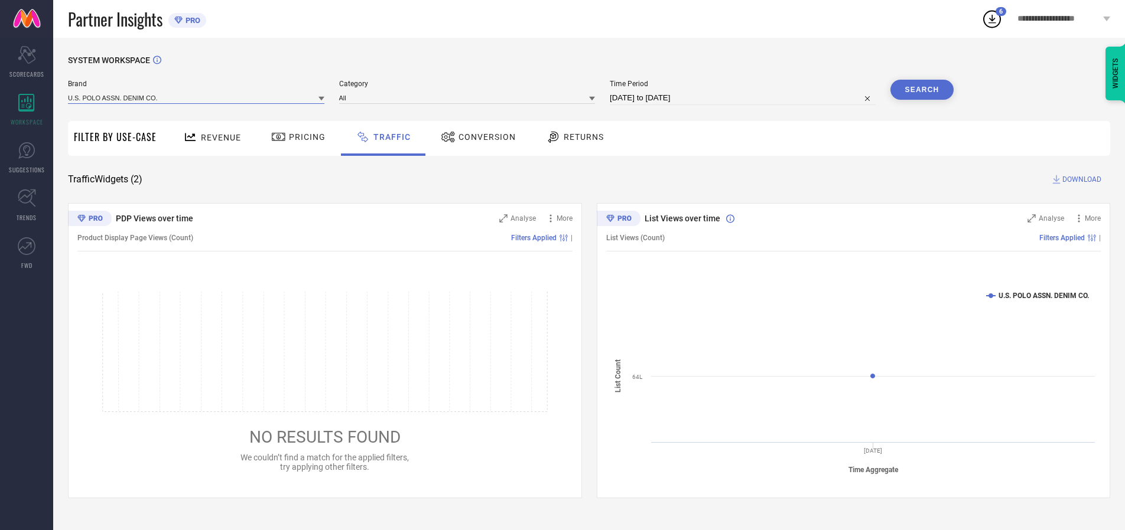
click at [197, 97] on input at bounding box center [196, 98] width 256 height 12
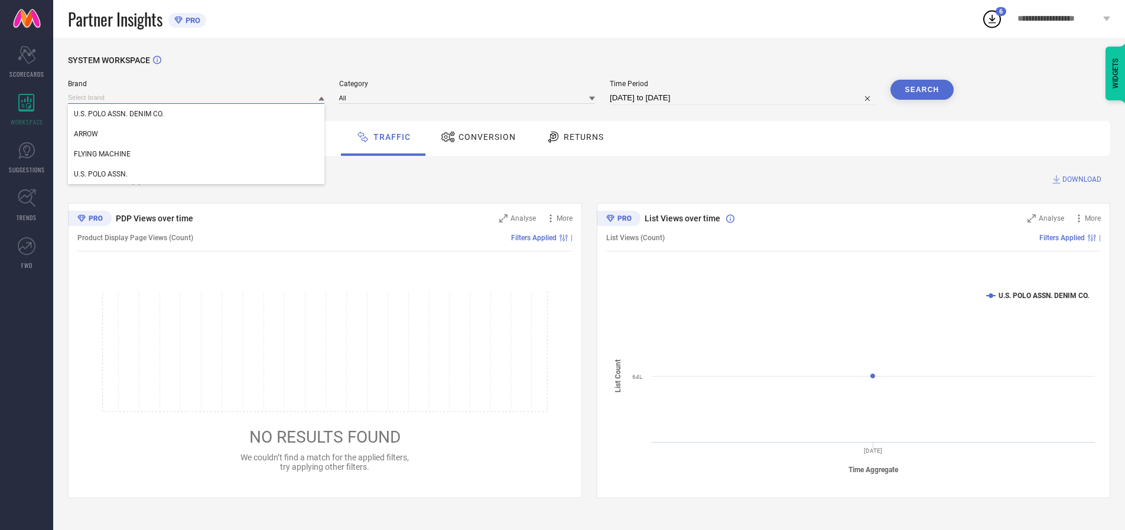
click at [197, 97] on input at bounding box center [196, 98] width 256 height 12
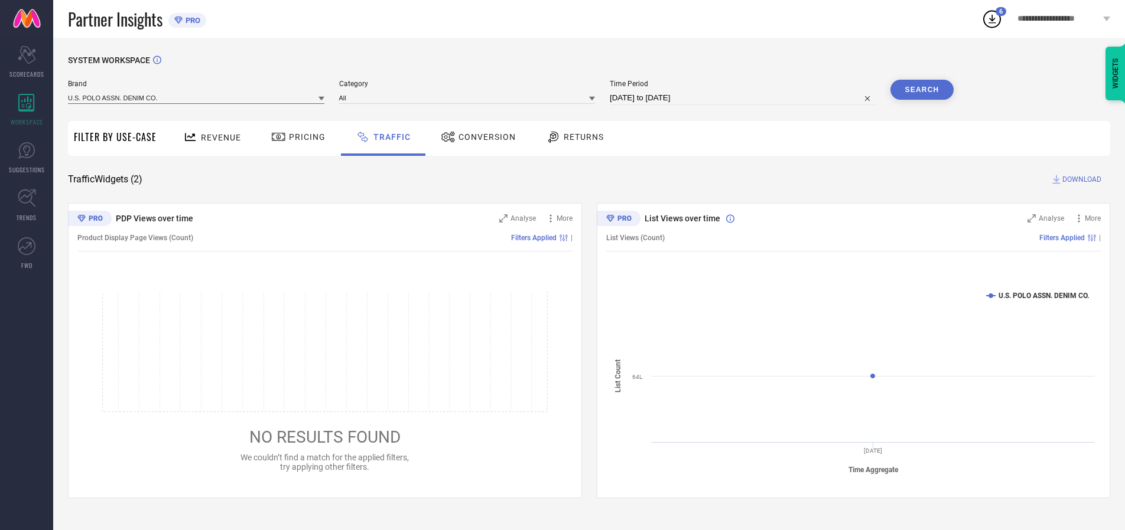
click at [197, 97] on input at bounding box center [196, 98] width 256 height 12
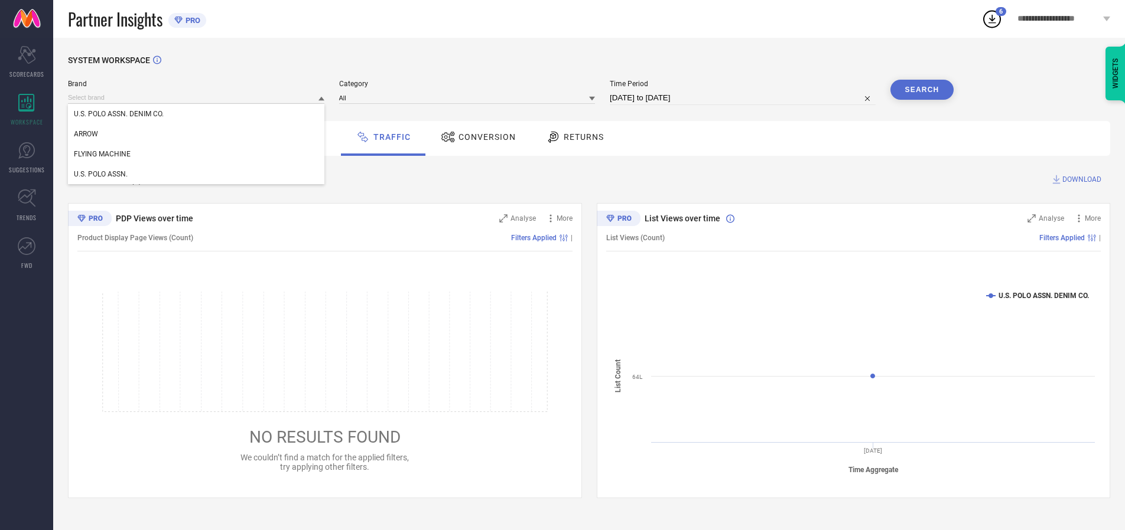
click at [197, 114] on div "U.S. POLO ASSN. DENIM CO." at bounding box center [196, 114] width 256 height 20
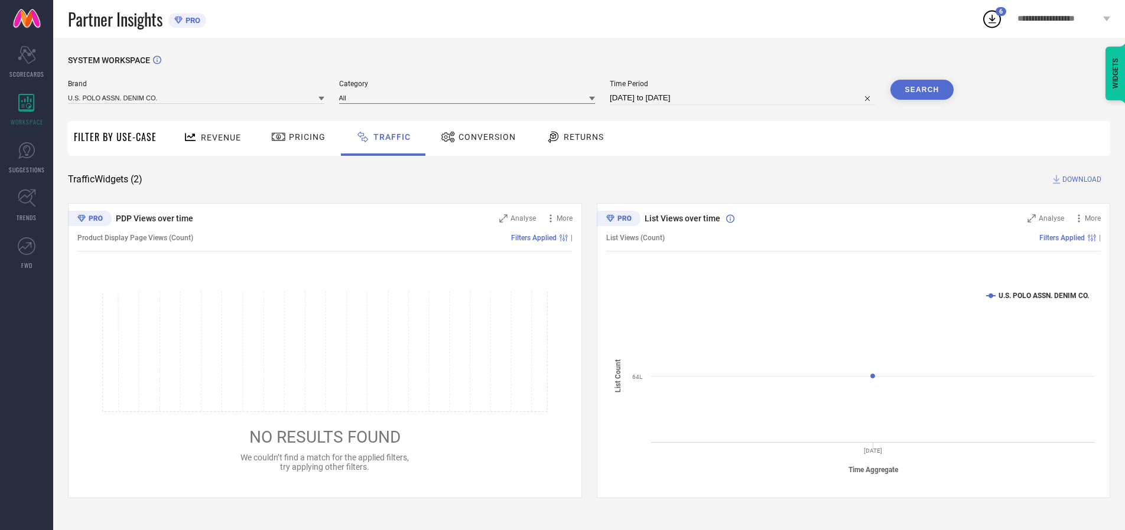
click at [470, 97] on input at bounding box center [467, 98] width 256 height 12
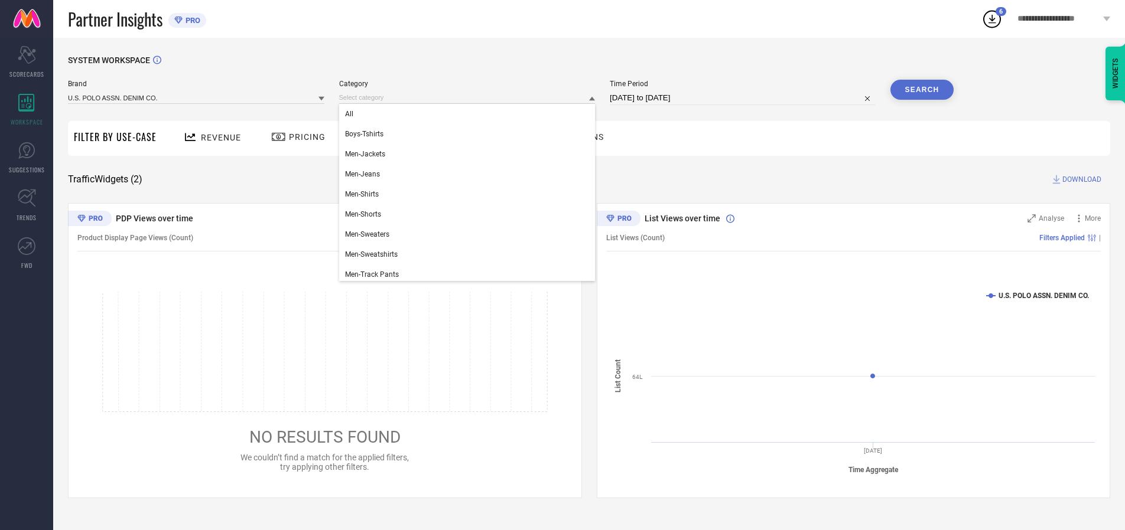
click at [470, 114] on div "All" at bounding box center [467, 114] width 256 height 20
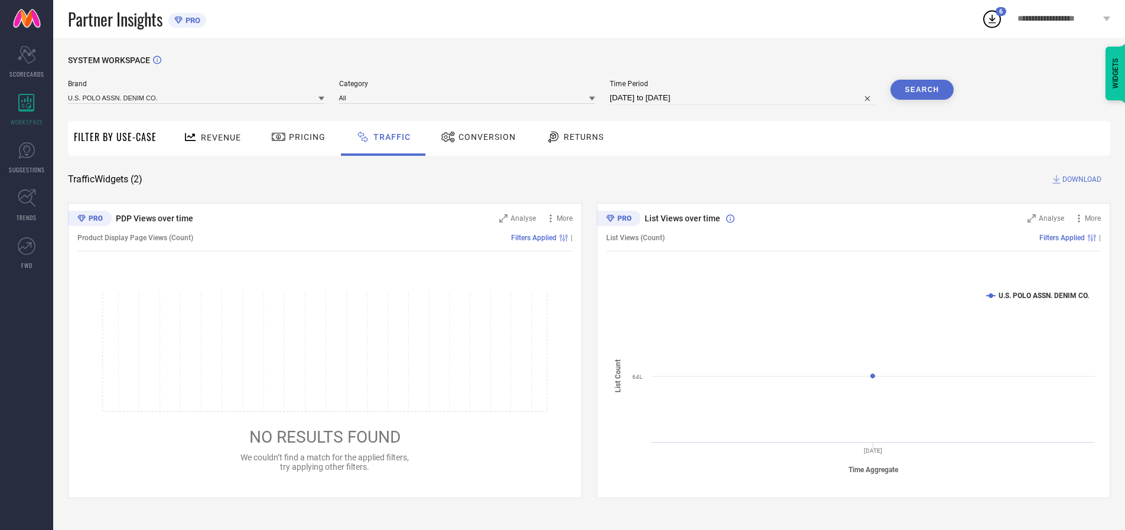
click at [922, 90] on button "Search" at bounding box center [922, 90] width 64 height 20
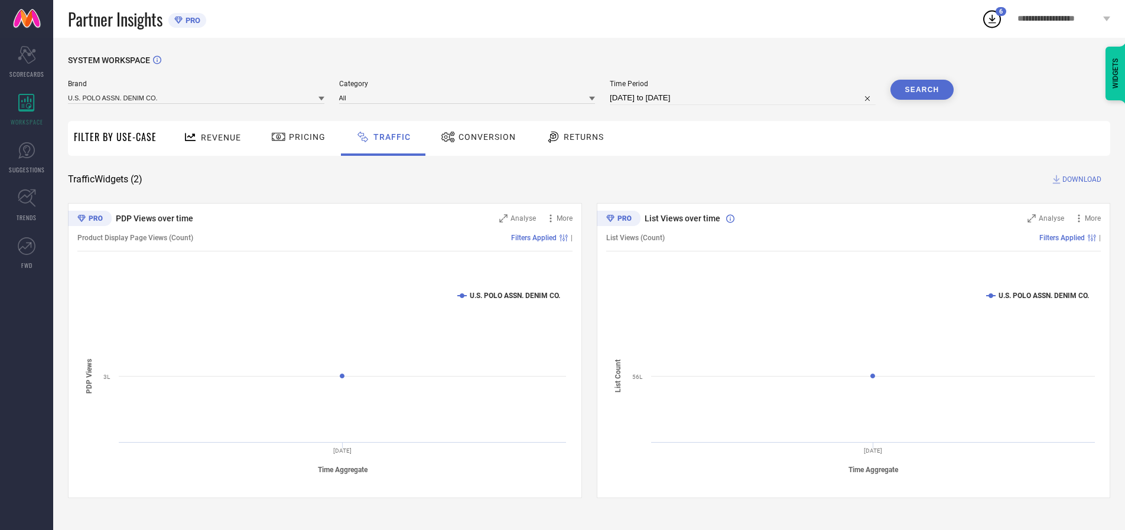
click at [1080, 180] on span "DOWNLOAD" at bounding box center [1081, 180] width 39 height 12
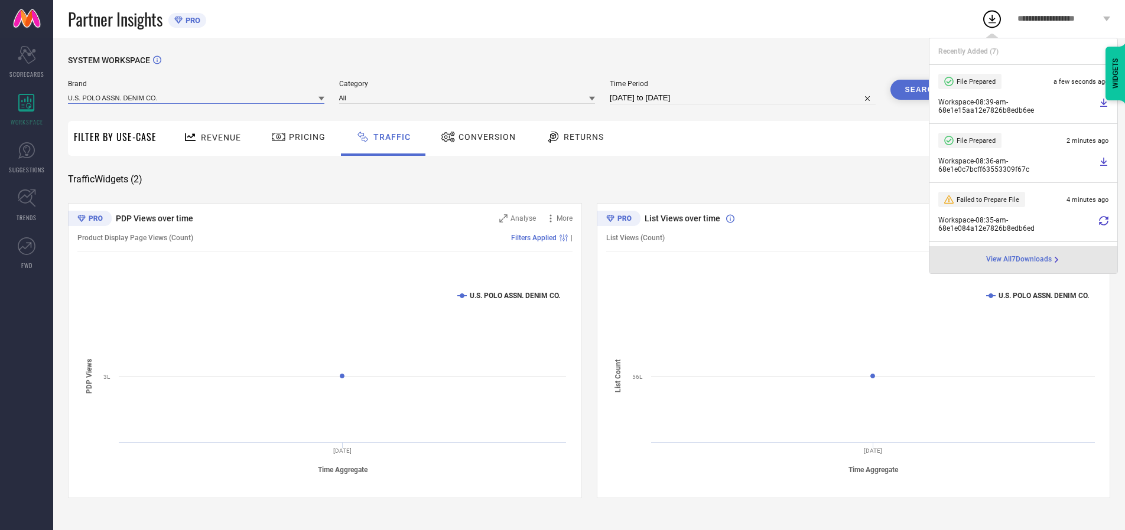
click at [197, 97] on input at bounding box center [196, 98] width 256 height 12
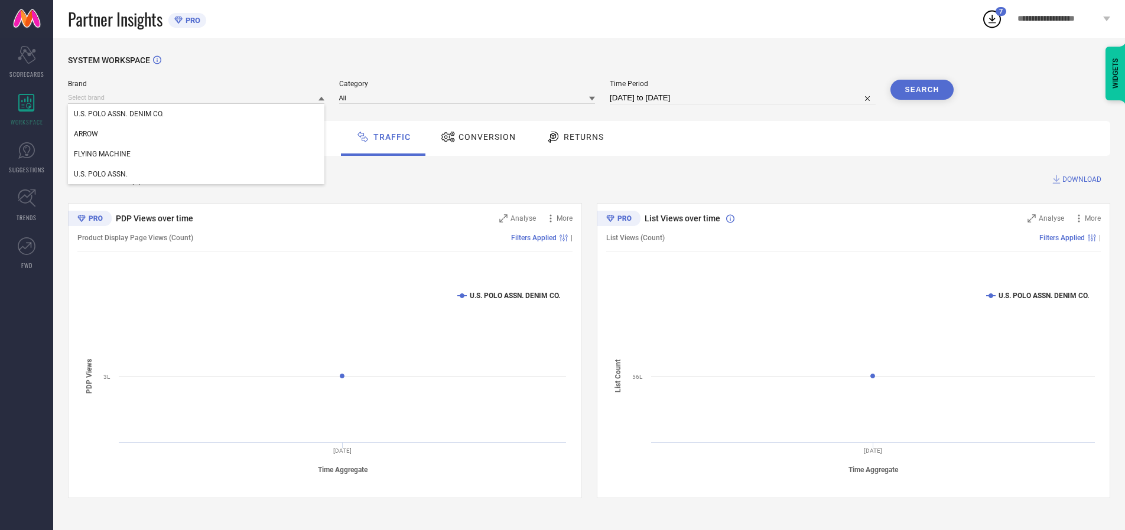
click at [197, 174] on div "U.S. POLO ASSN." at bounding box center [196, 174] width 256 height 20
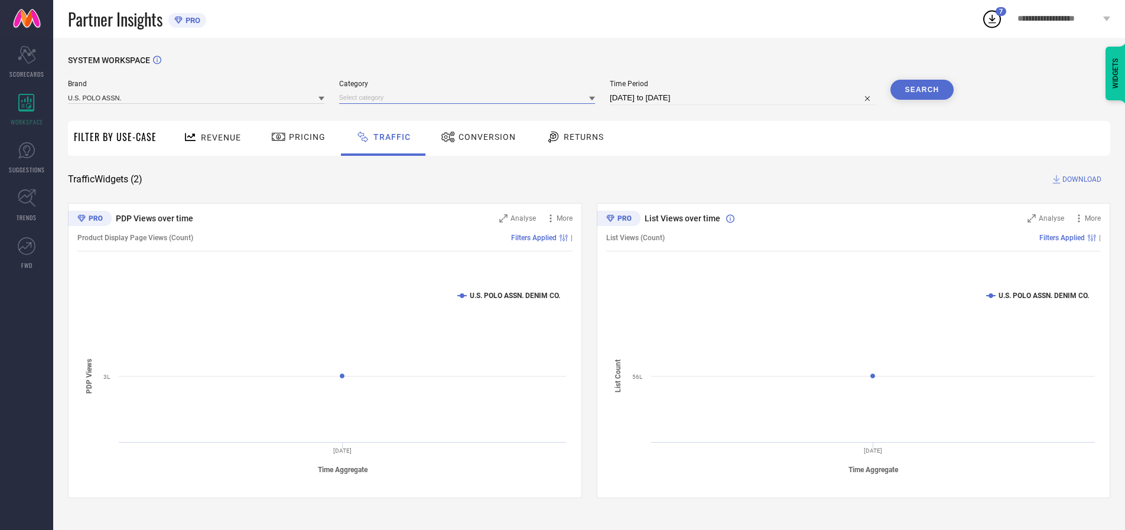
click at [470, 97] on input at bounding box center [467, 98] width 256 height 12
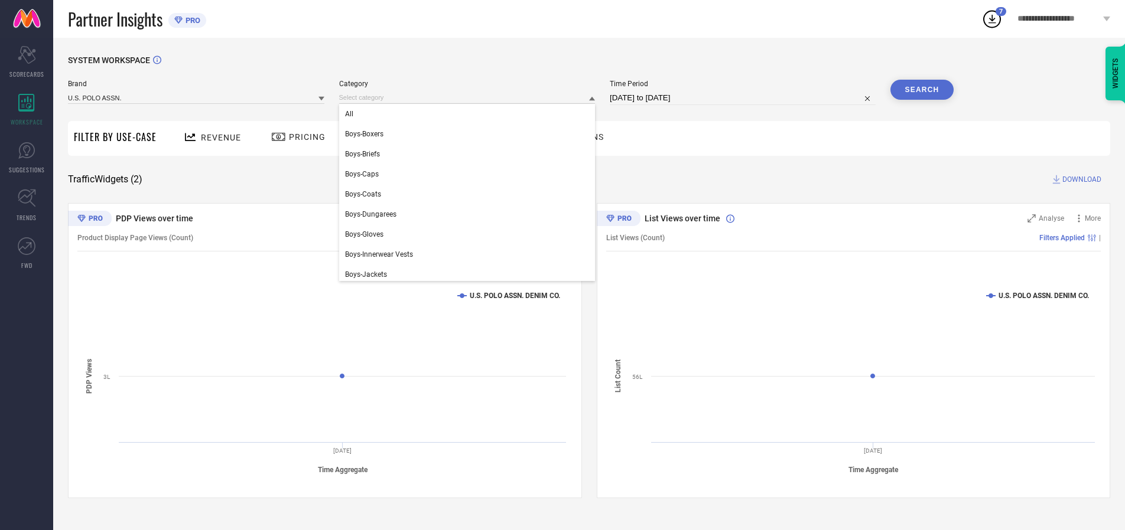
click at [470, 114] on div "All" at bounding box center [467, 114] width 256 height 20
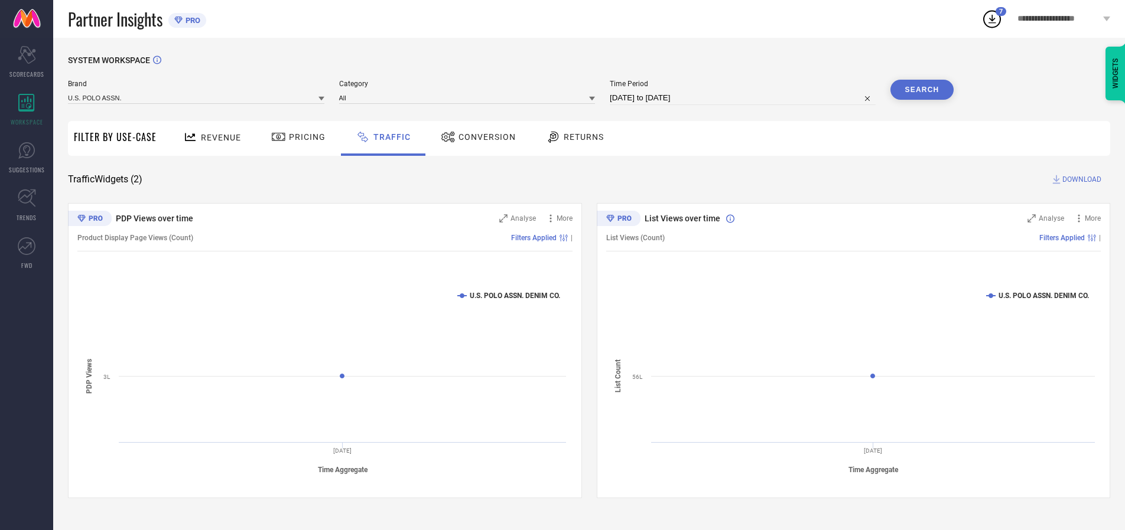
click at [922, 90] on button "Search" at bounding box center [922, 90] width 64 height 20
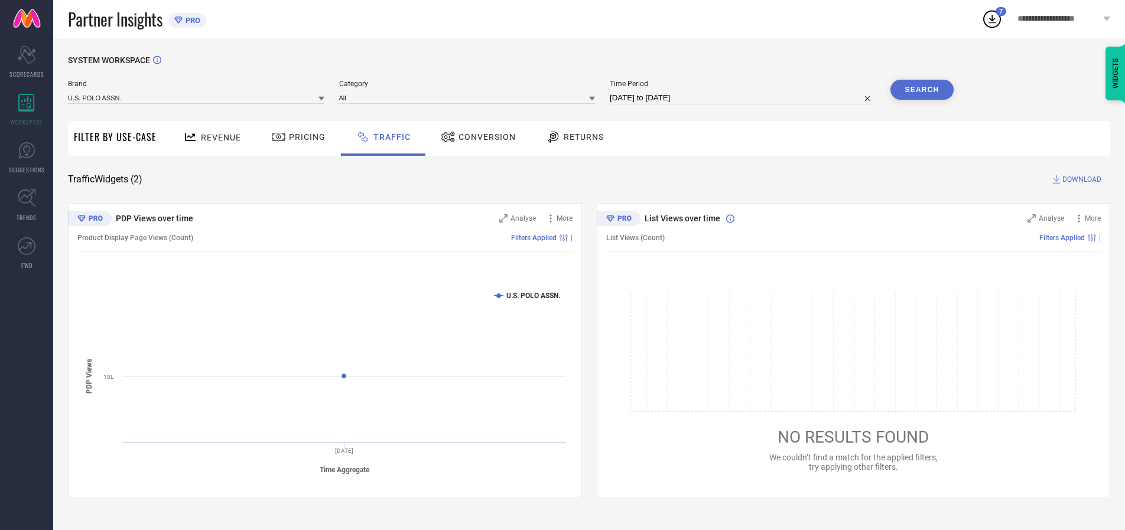
click at [1080, 180] on span "DOWNLOAD" at bounding box center [1081, 180] width 39 height 12
click at [744, 98] on input at bounding box center [743, 98] width 266 height 14
select select "9"
select select "2025"
select select "10"
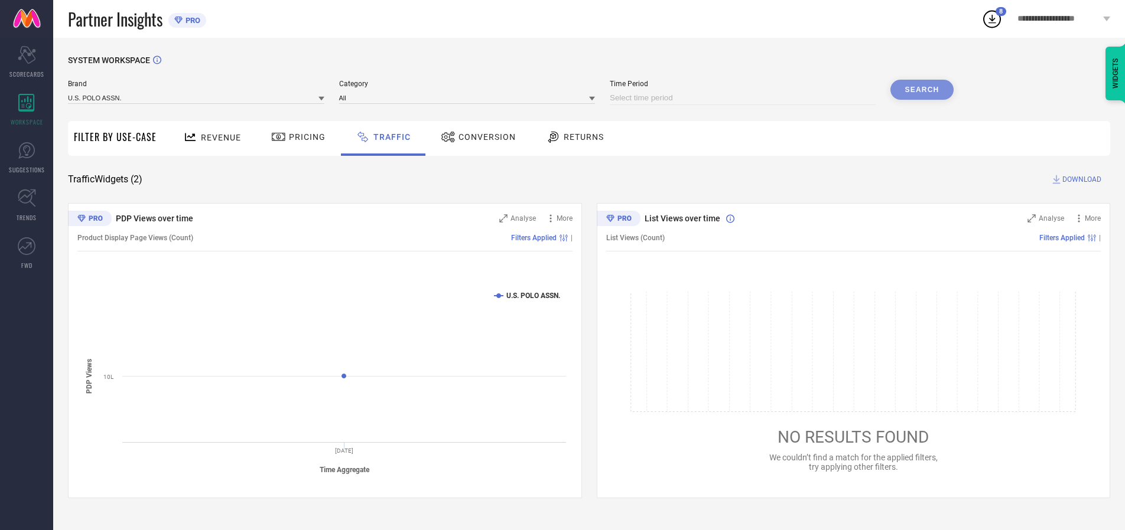
select select "2025"
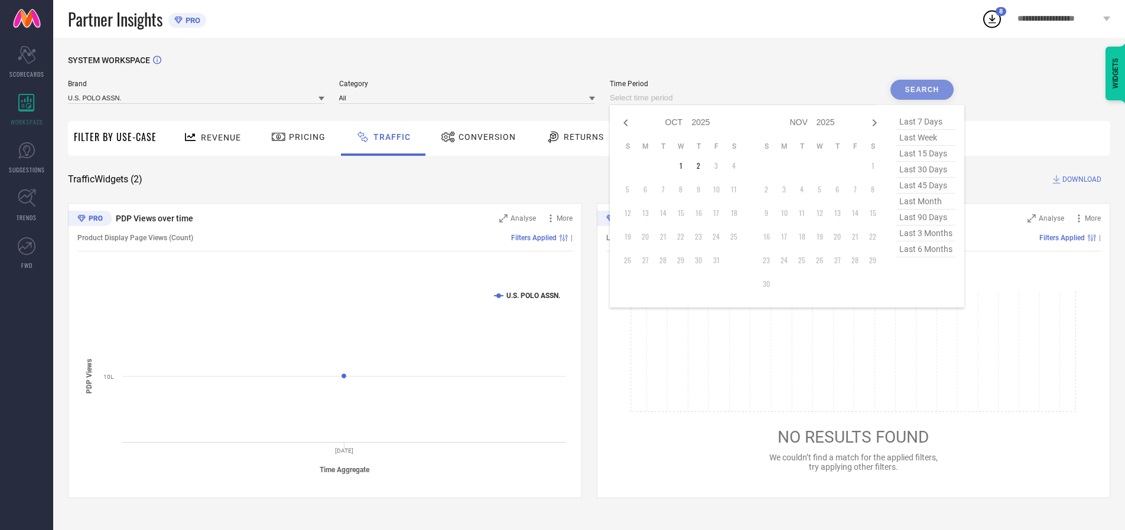
click at [684, 166] on td "1" at bounding box center [681, 166] width 18 height 18
type input "[DATE] to [DATE]"
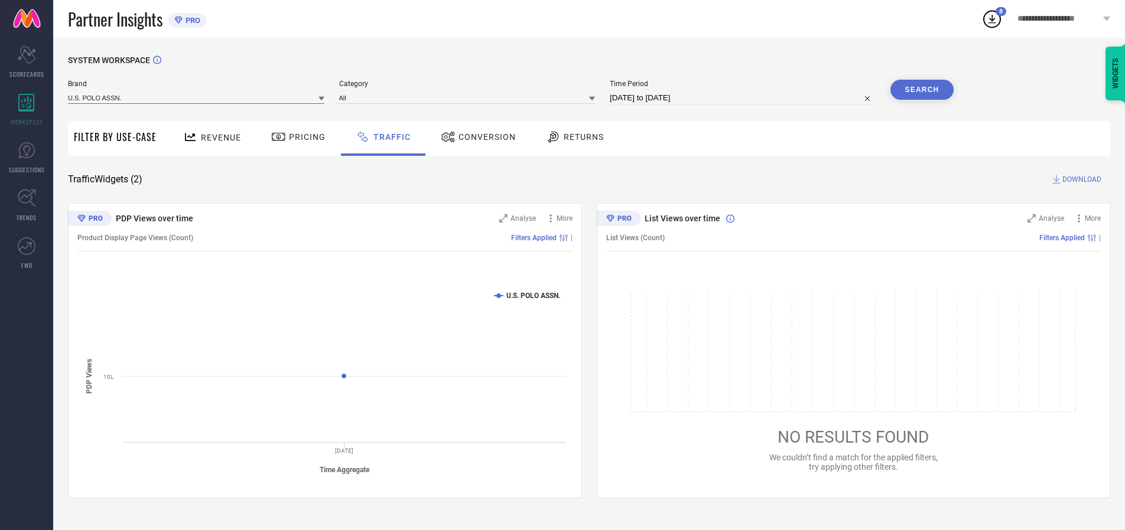
click at [197, 97] on input at bounding box center [196, 98] width 256 height 12
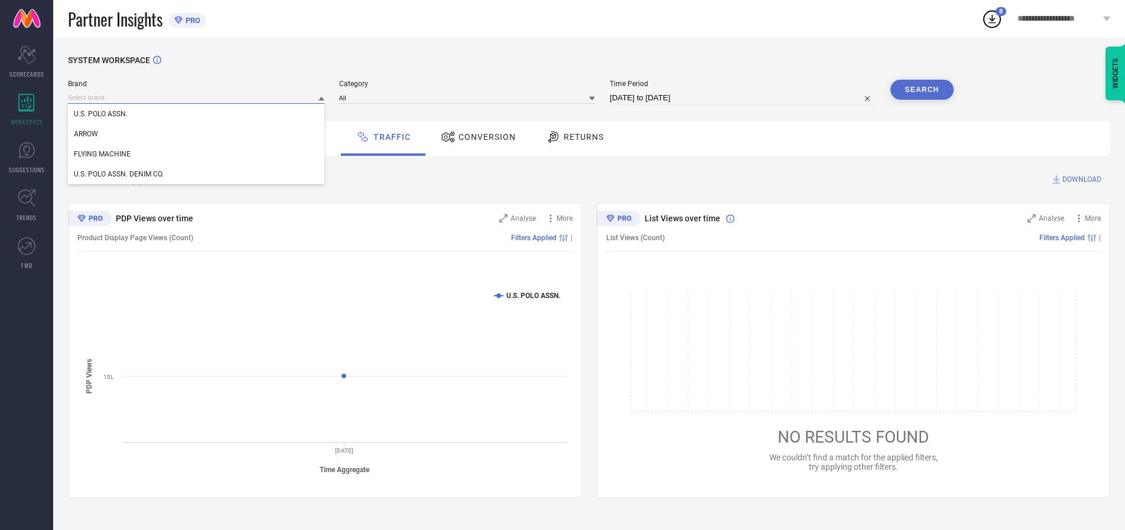
click at [197, 97] on input at bounding box center [196, 98] width 256 height 12
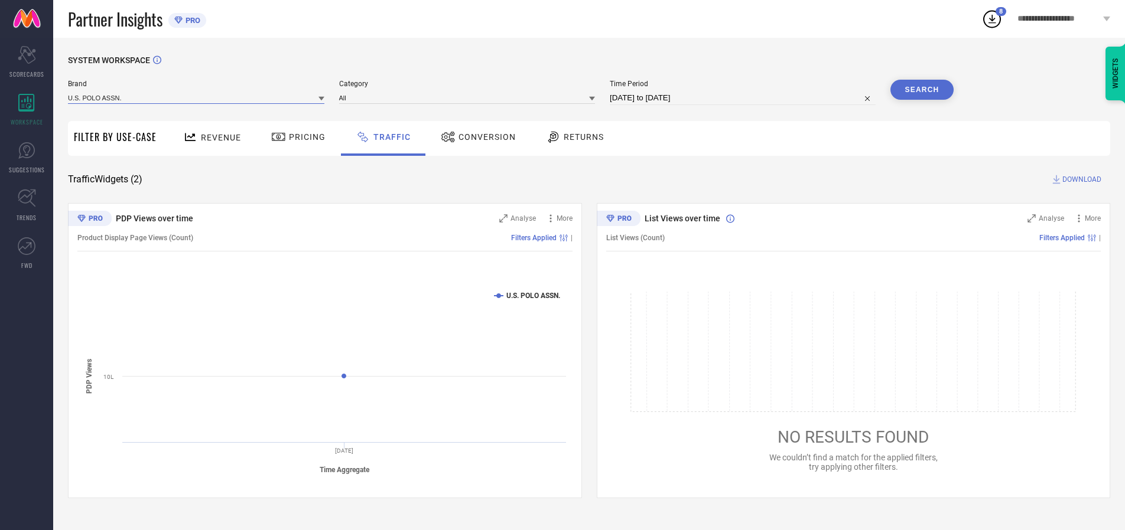
click at [197, 97] on input at bounding box center [196, 98] width 256 height 12
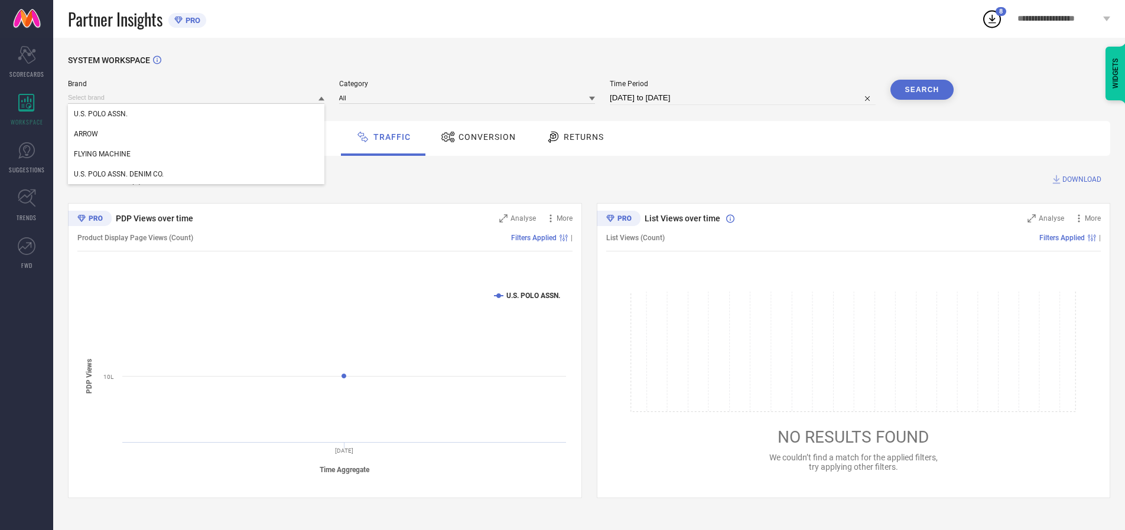
click at [197, 114] on div "U.S. POLO ASSN." at bounding box center [196, 114] width 256 height 20
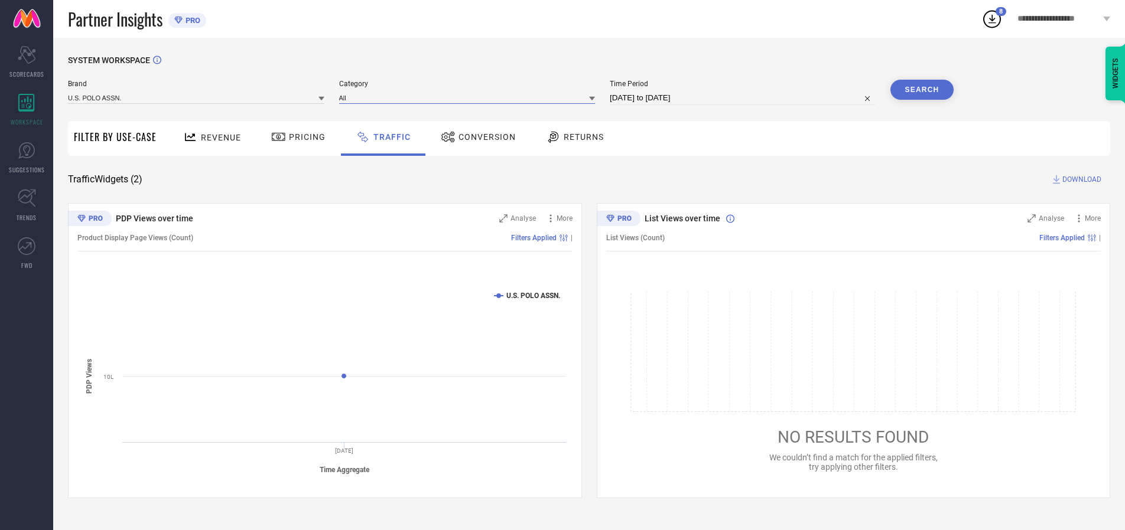
click at [470, 97] on input at bounding box center [467, 98] width 256 height 12
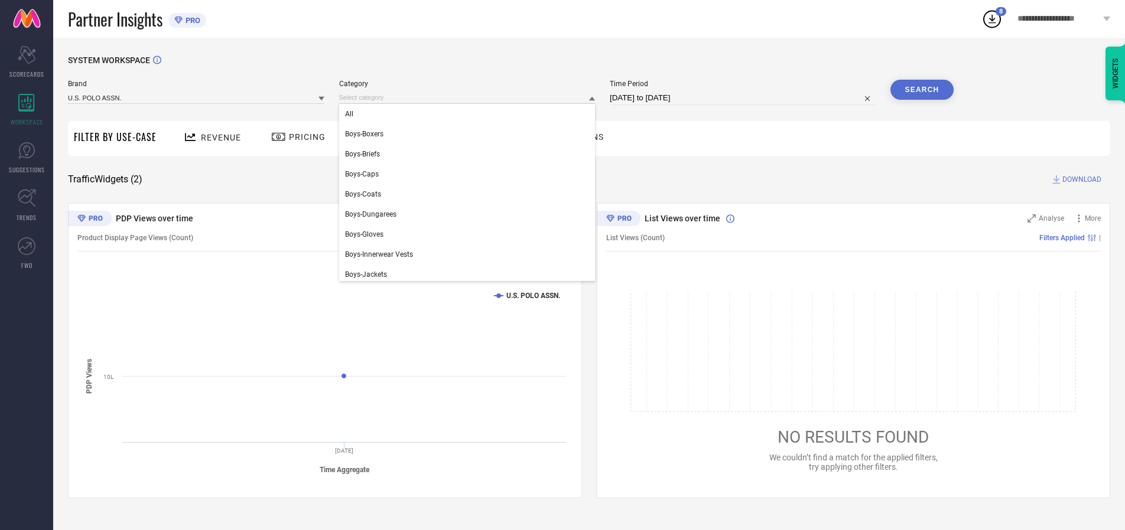
click at [470, 114] on div "All" at bounding box center [467, 114] width 256 height 20
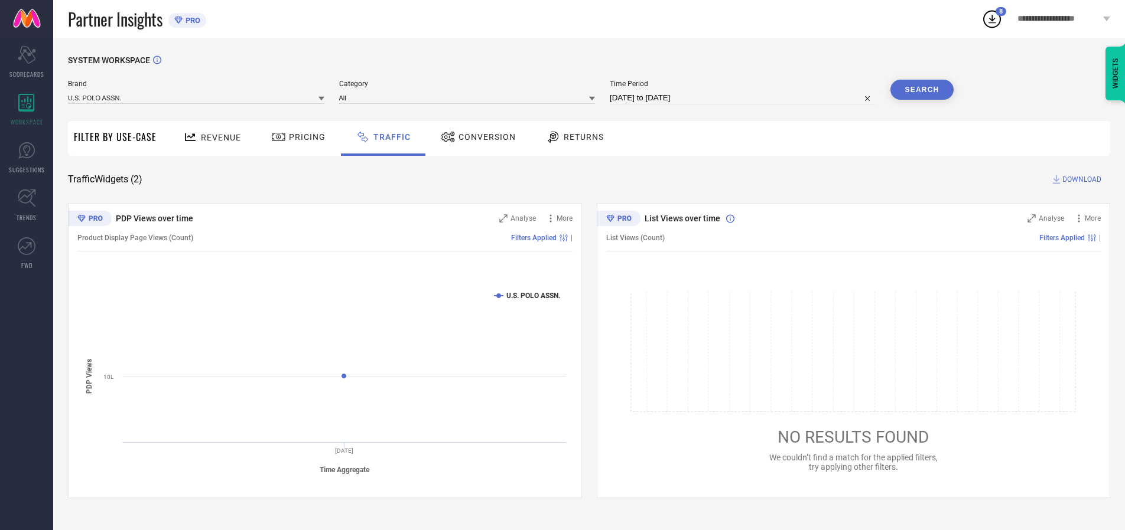
click at [922, 90] on button "Search" at bounding box center [922, 90] width 64 height 20
click at [1080, 180] on span "DOWNLOAD" at bounding box center [1081, 180] width 39 height 12
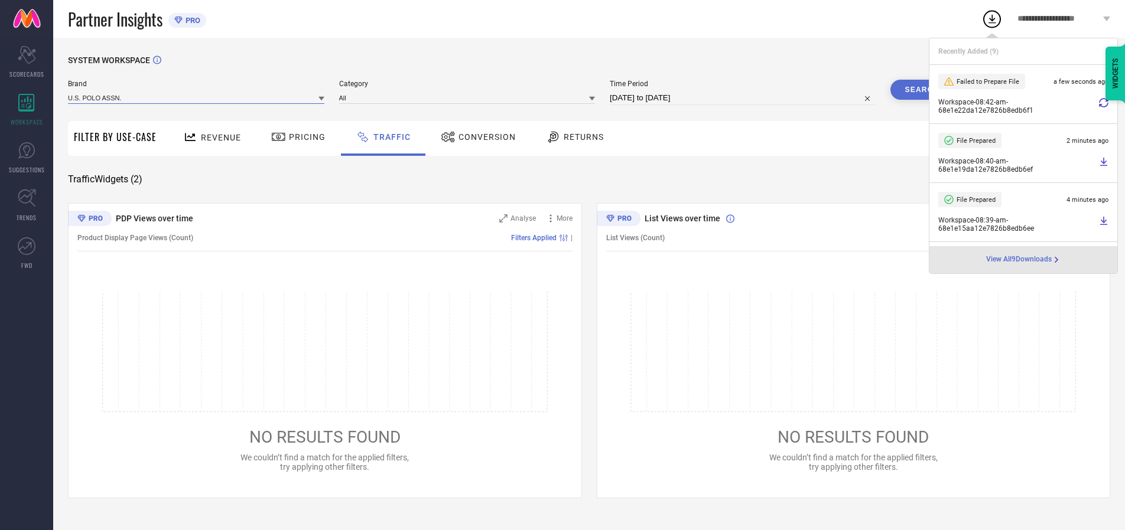
click at [197, 97] on input at bounding box center [196, 98] width 256 height 12
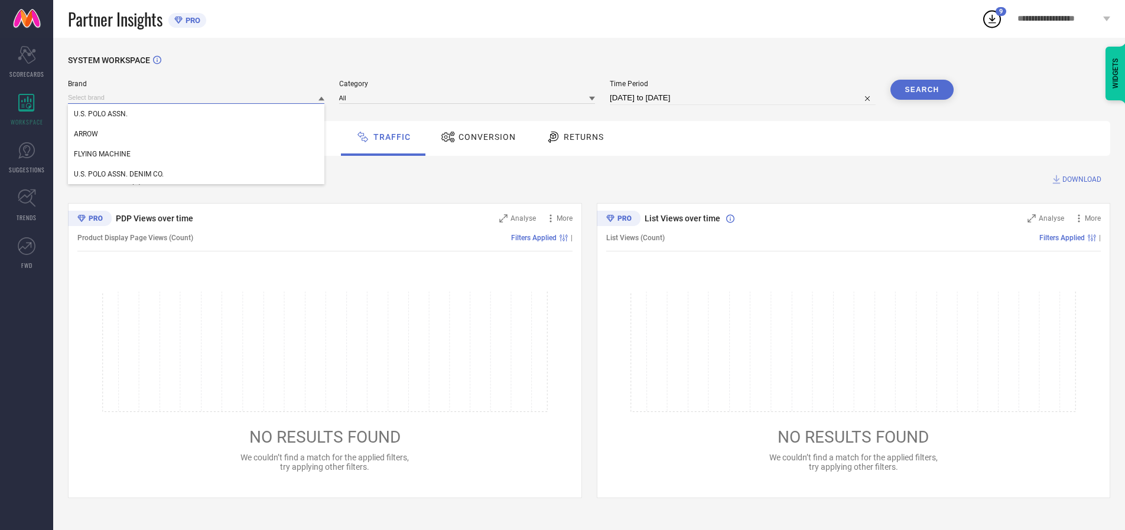
click at [197, 174] on div "U.S. POLO ASSN. DENIM CO." at bounding box center [196, 174] width 256 height 20
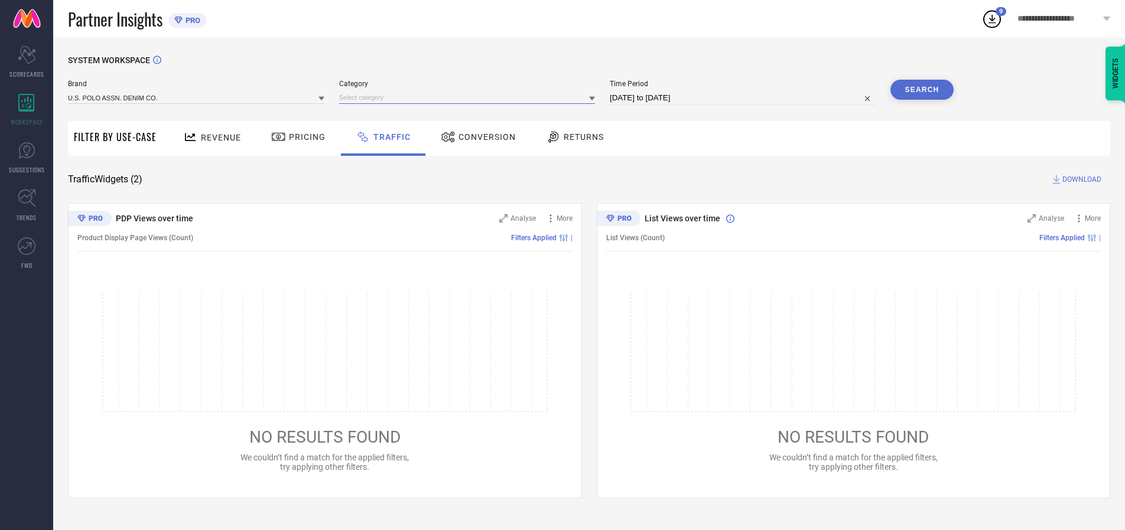
click at [470, 97] on input at bounding box center [467, 98] width 256 height 12
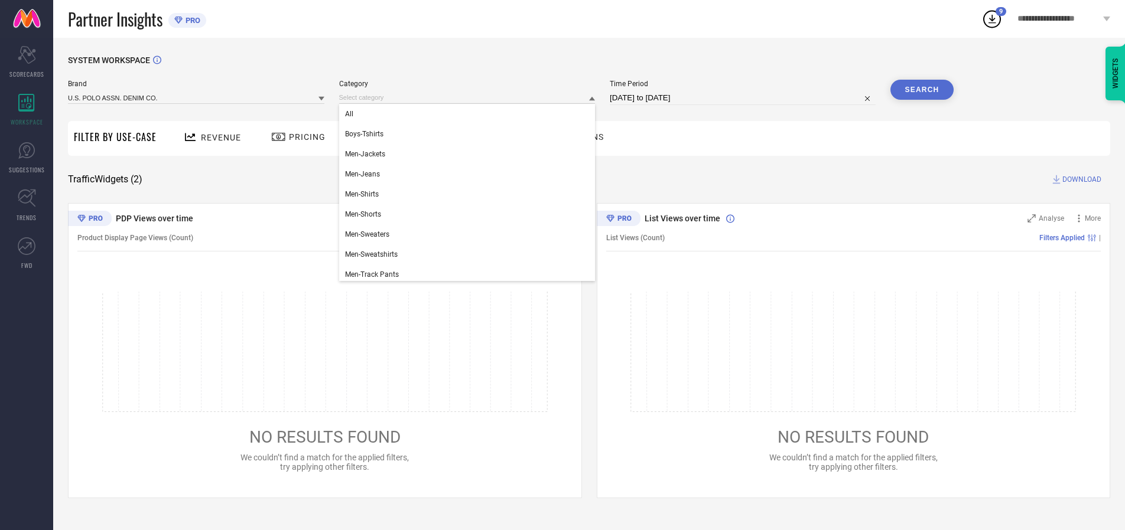
click at [470, 114] on div "All" at bounding box center [467, 114] width 256 height 20
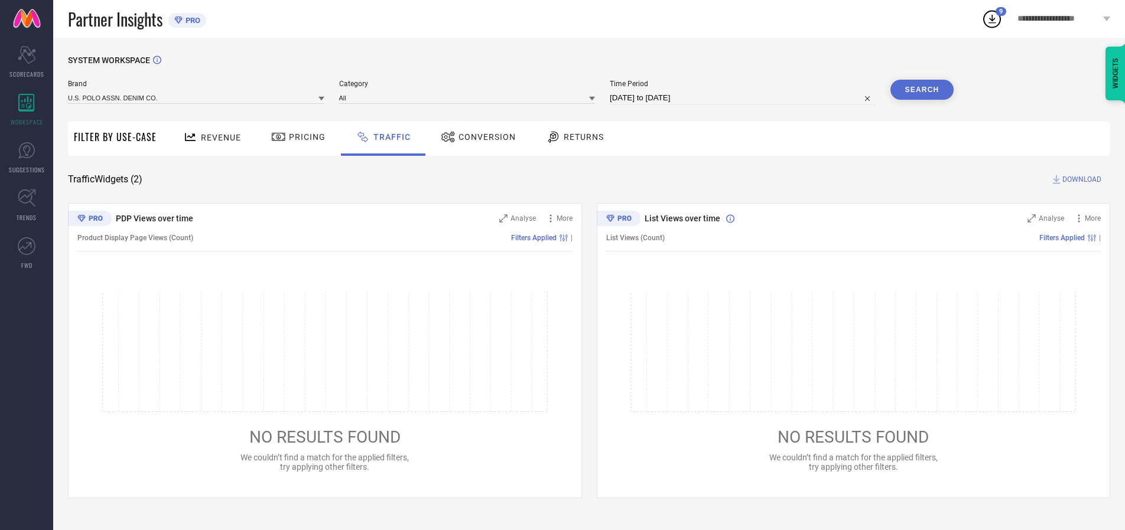
click at [922, 90] on button "Search" at bounding box center [922, 90] width 64 height 20
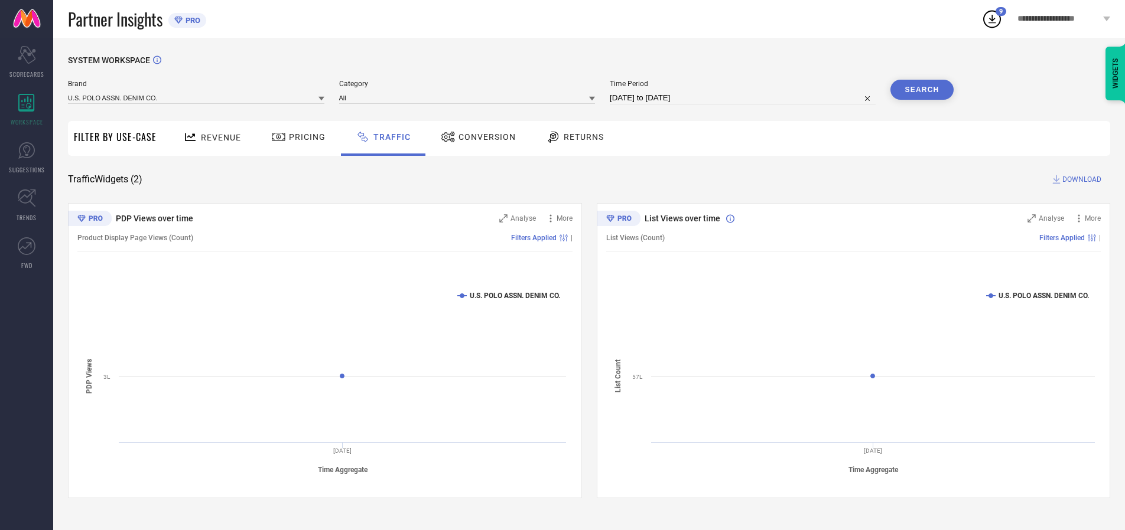
click at [1080, 180] on span "DOWNLOAD" at bounding box center [1081, 180] width 39 height 12
click at [744, 98] on input at bounding box center [743, 98] width 266 height 14
select select "9"
select select "2025"
select select "10"
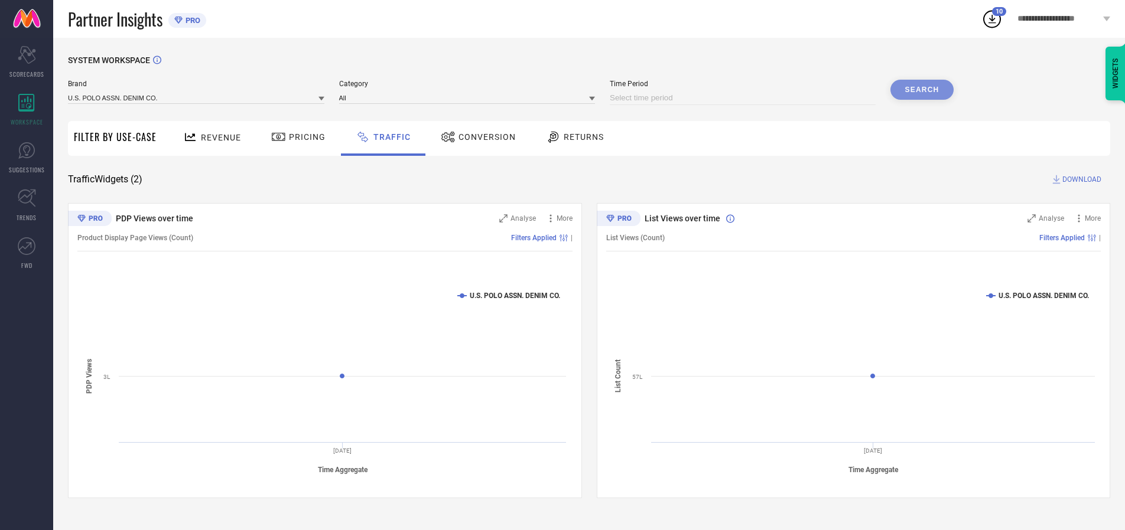
select select "2025"
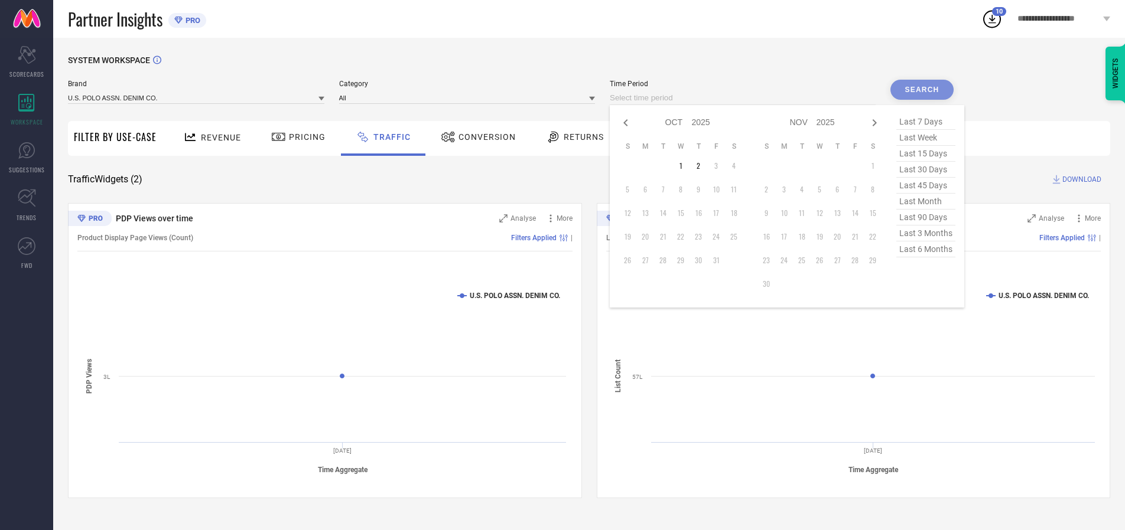
click at [702, 166] on td "2" at bounding box center [698, 166] width 18 height 18
type input "[DATE] to [DATE]"
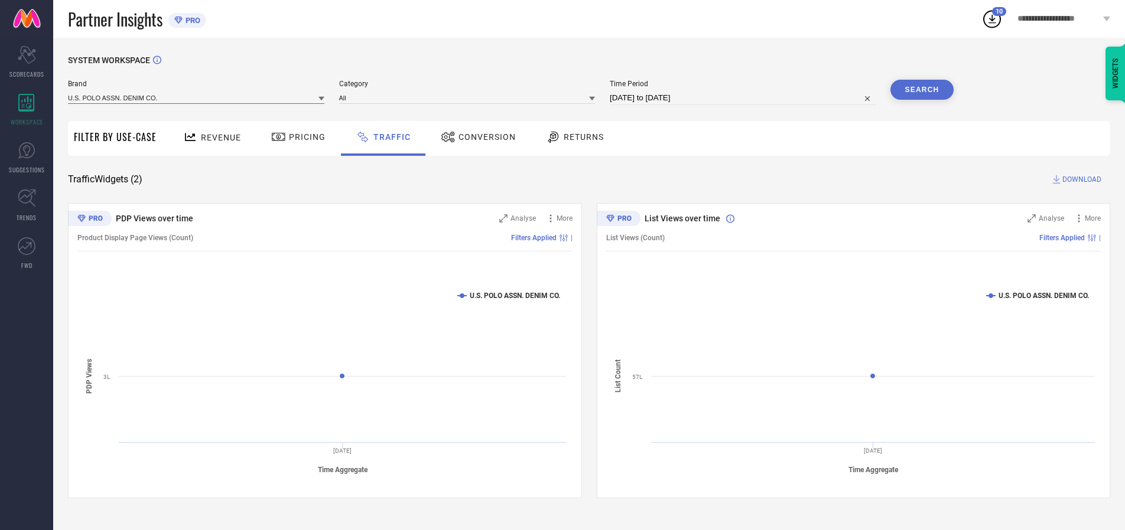
click at [197, 97] on input at bounding box center [196, 98] width 256 height 12
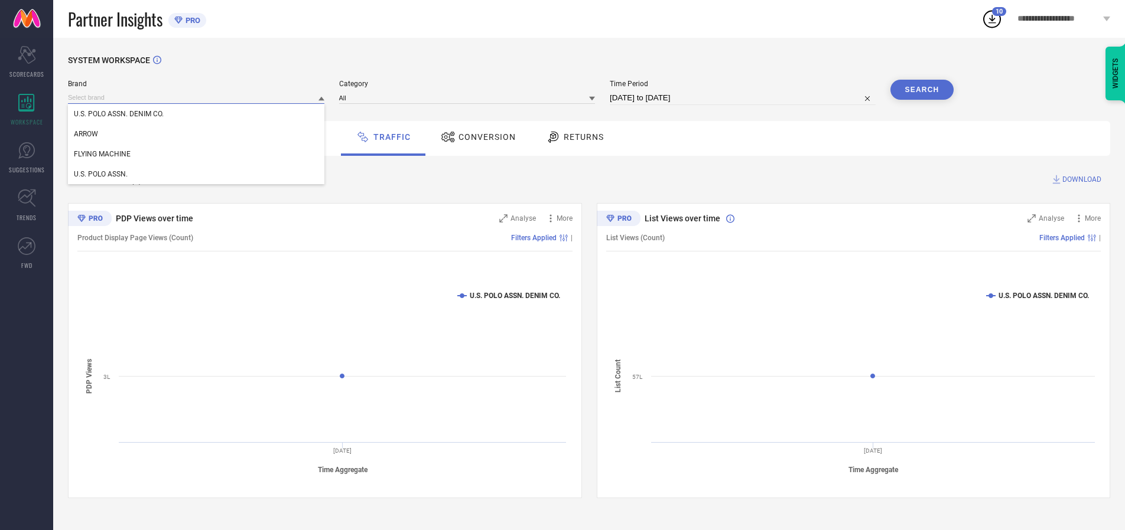
click at [197, 97] on input at bounding box center [196, 98] width 256 height 12
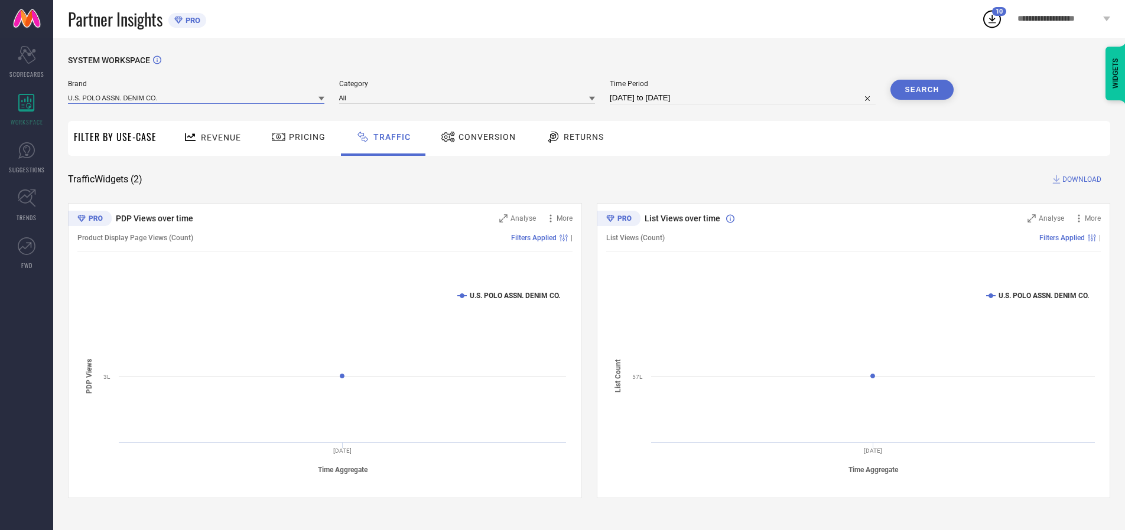
click at [197, 97] on input at bounding box center [196, 98] width 256 height 12
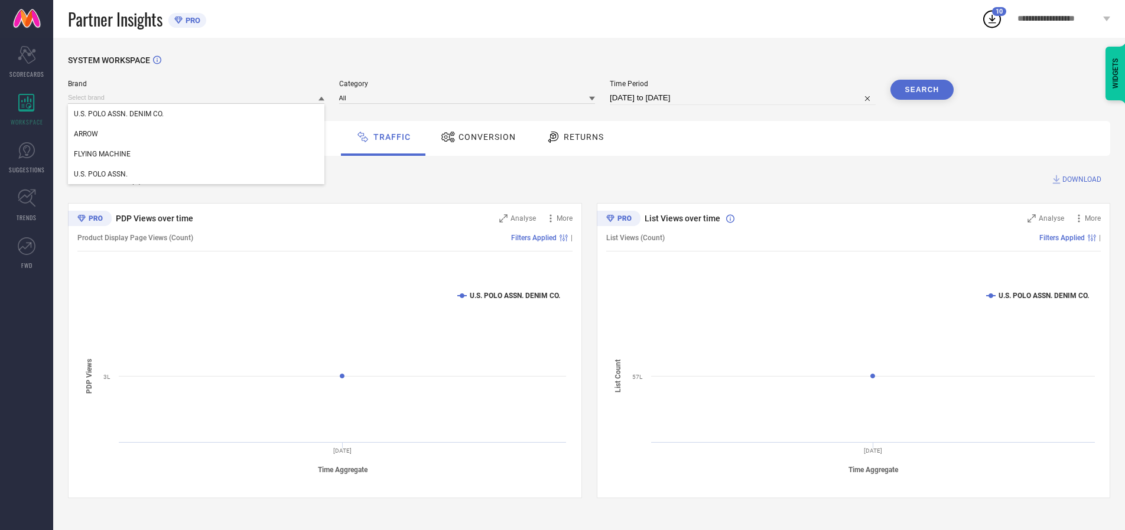
click at [197, 114] on div "U.S. POLO ASSN. DENIM CO." at bounding box center [196, 114] width 256 height 20
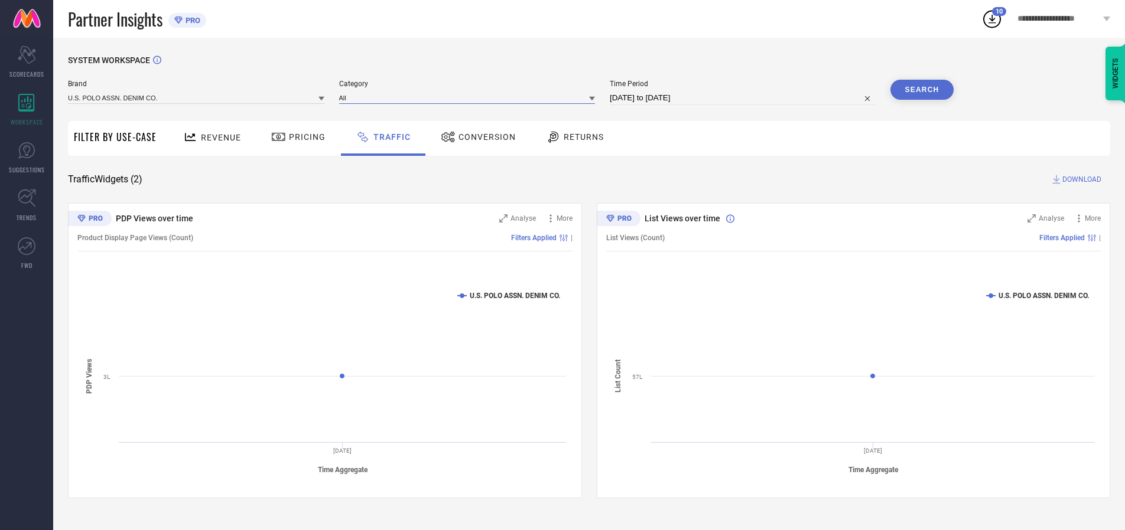
click at [470, 97] on input at bounding box center [467, 98] width 256 height 12
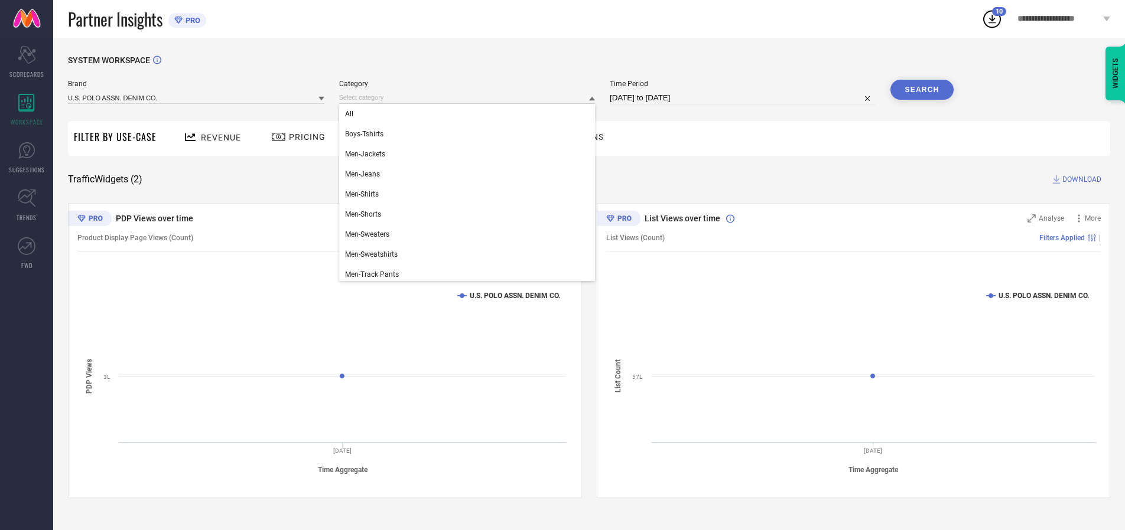
click at [470, 114] on div "All" at bounding box center [467, 114] width 256 height 20
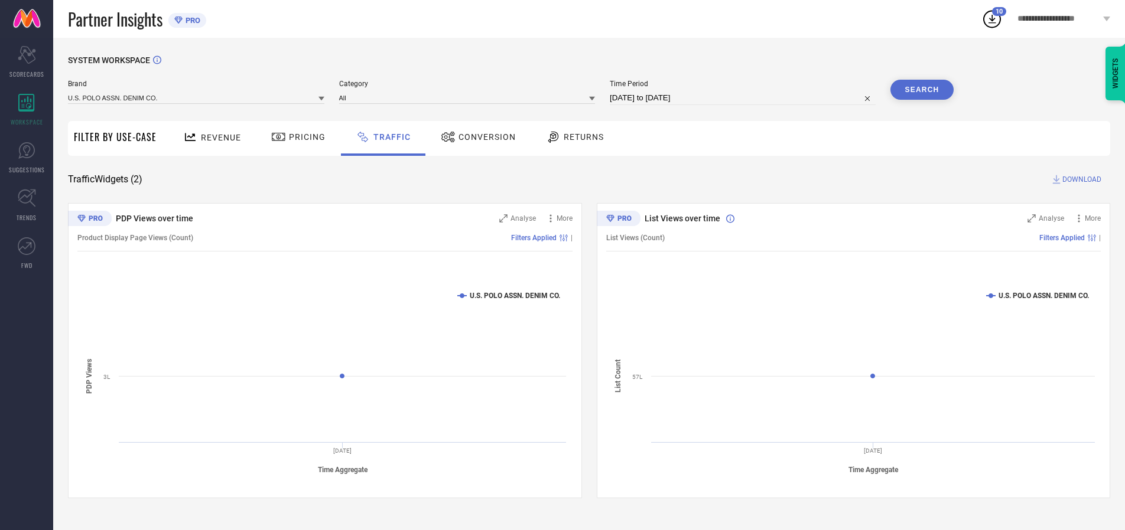
click at [922, 90] on button "Search" at bounding box center [922, 90] width 64 height 20
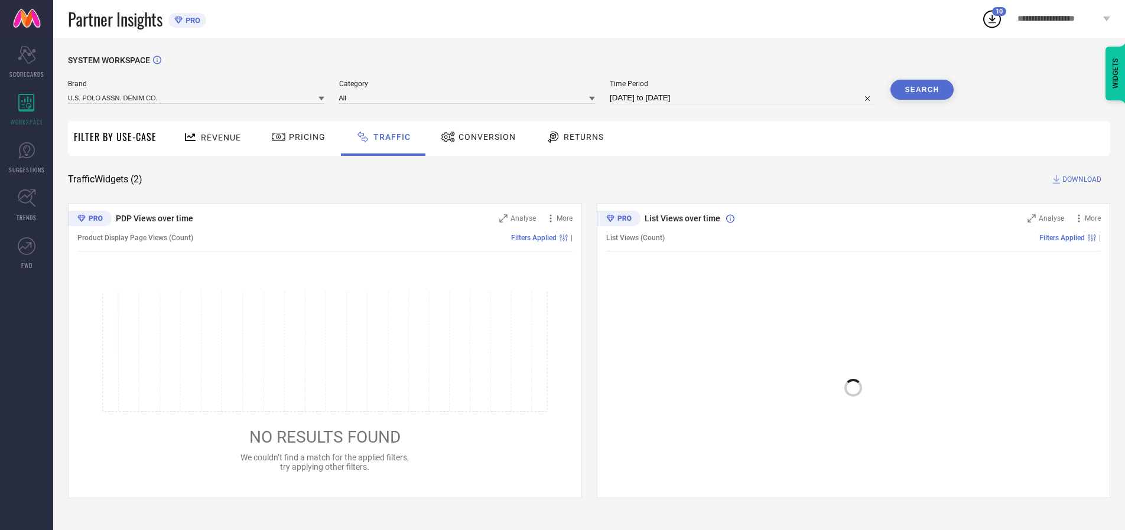
click at [1080, 180] on span "DOWNLOAD" at bounding box center [1081, 180] width 39 height 12
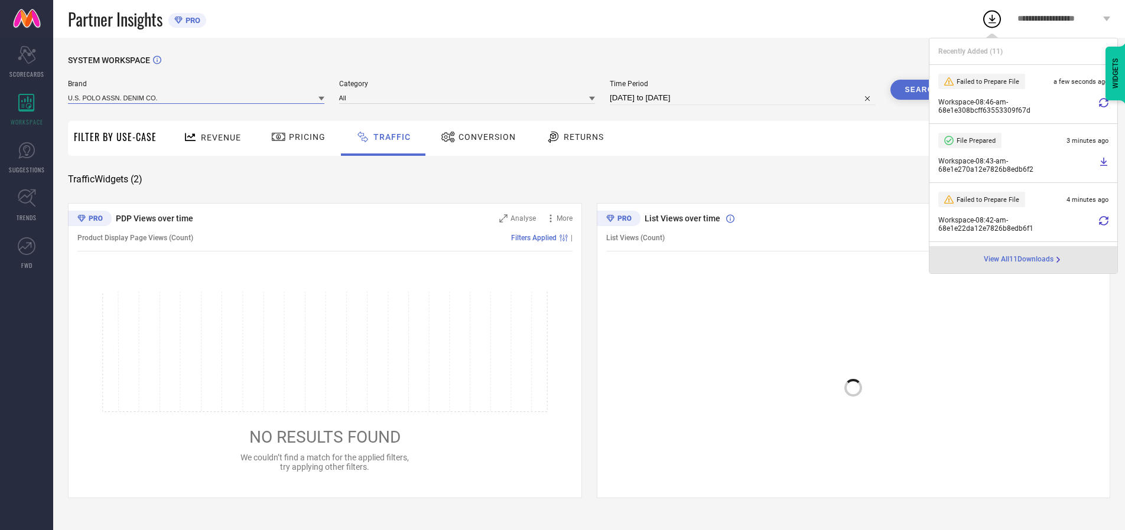
click at [197, 97] on input at bounding box center [196, 98] width 256 height 12
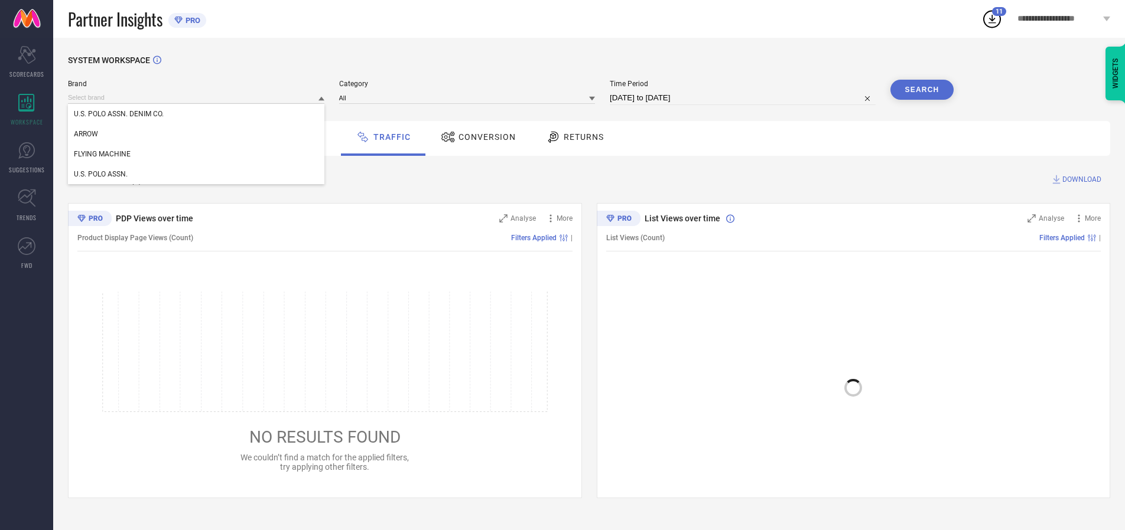
click at [197, 174] on div "U.S. POLO ASSN." at bounding box center [196, 174] width 256 height 20
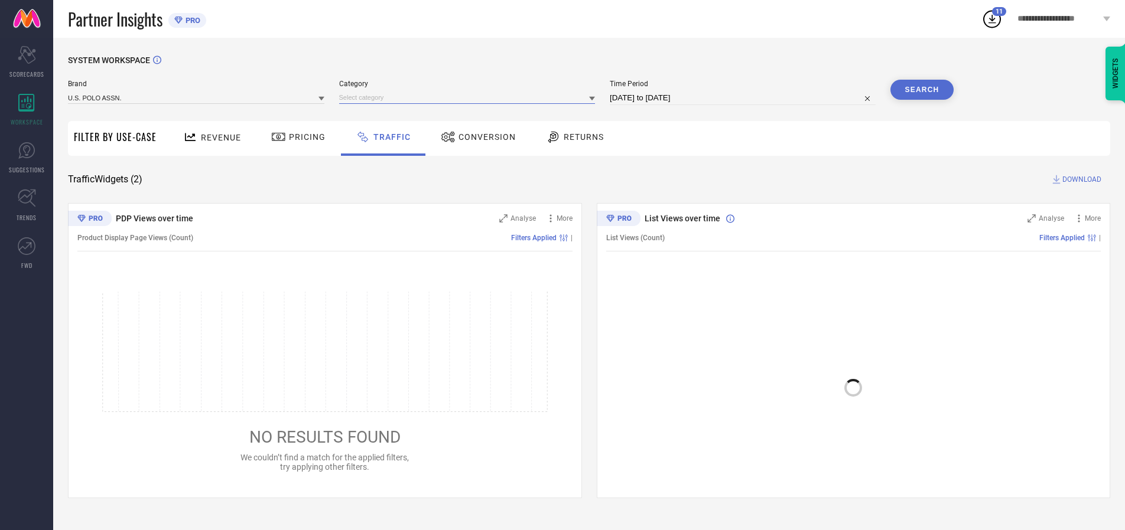
click at [470, 97] on input at bounding box center [467, 98] width 256 height 12
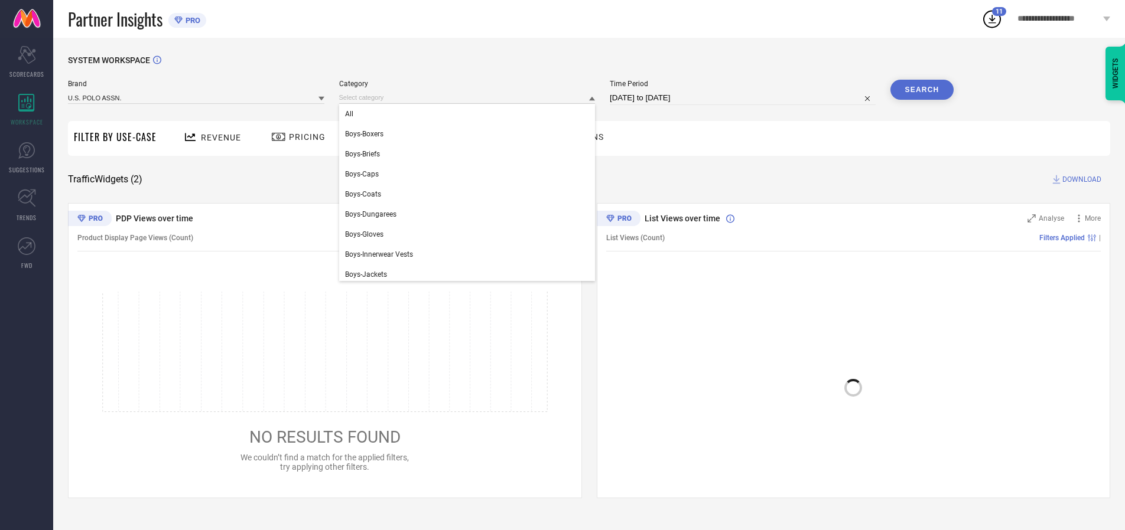
click at [470, 114] on div "All" at bounding box center [467, 114] width 256 height 20
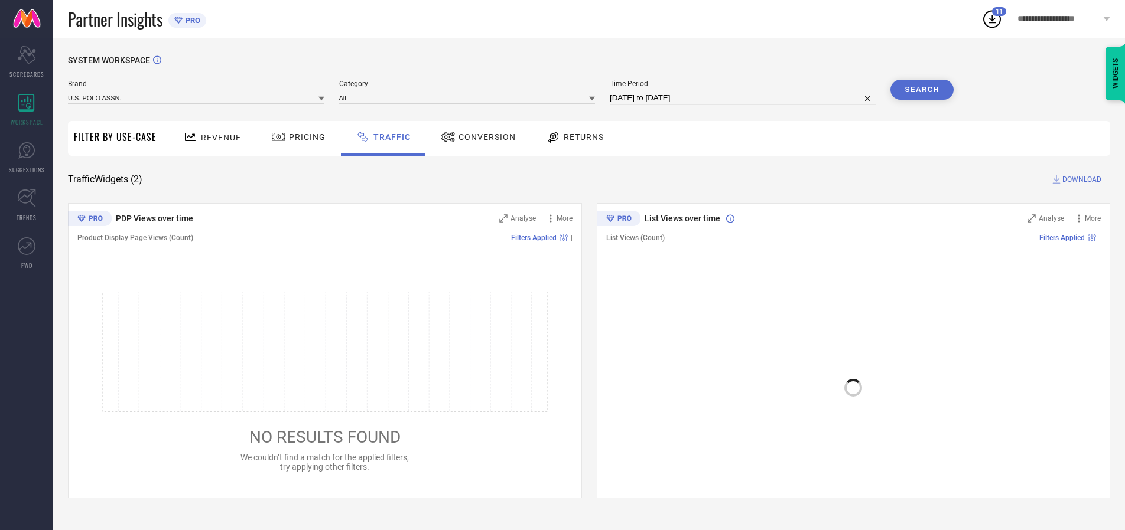
click at [922, 90] on button "Search" at bounding box center [922, 90] width 64 height 20
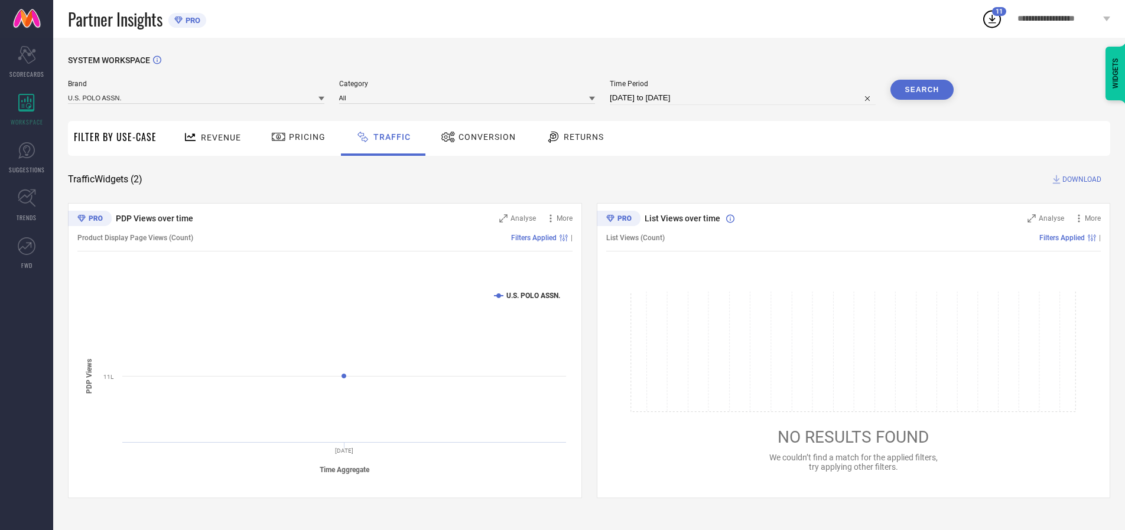
click at [1080, 180] on span "DOWNLOAD" at bounding box center [1081, 180] width 39 height 12
